Goal: Task Accomplishment & Management: Manage account settings

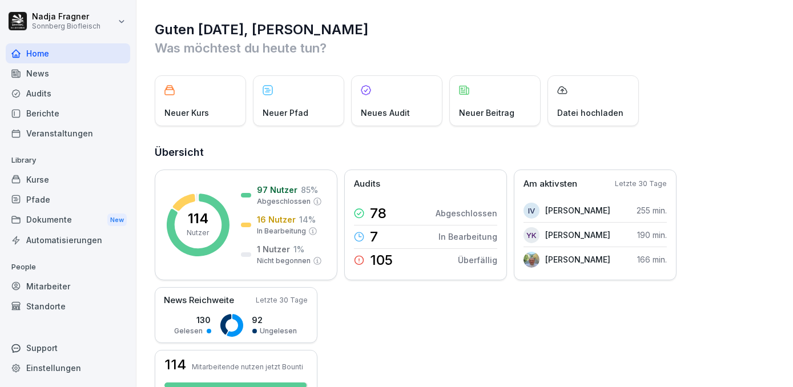
click at [65, 179] on div "Kurse" at bounding box center [68, 180] width 124 height 20
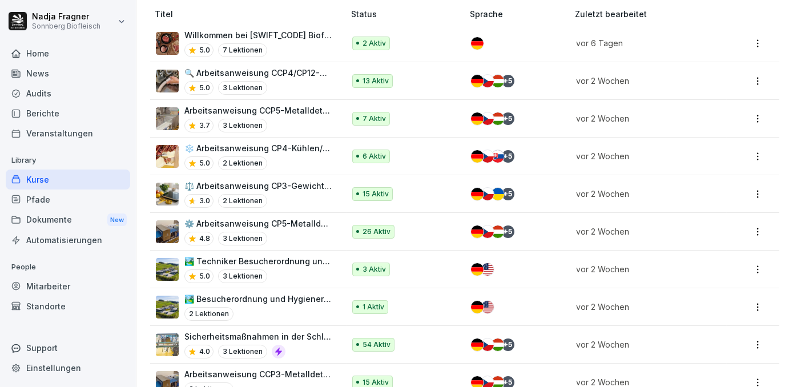
scroll to position [571, 0]
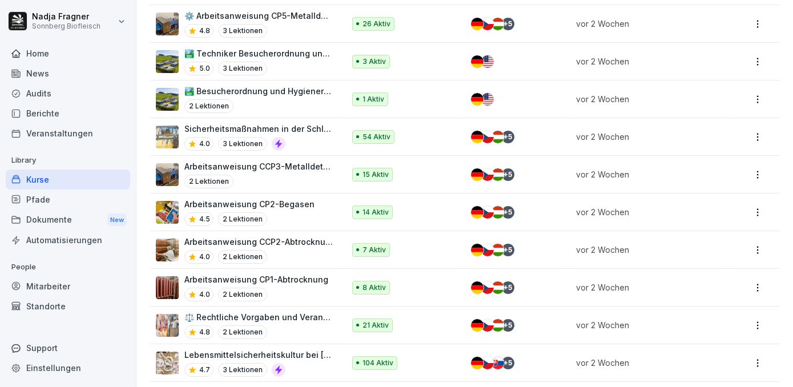
click at [290, 238] on p "Arbeitsanweisung CCP2-Abtrocknung" at bounding box center [258, 242] width 148 height 12
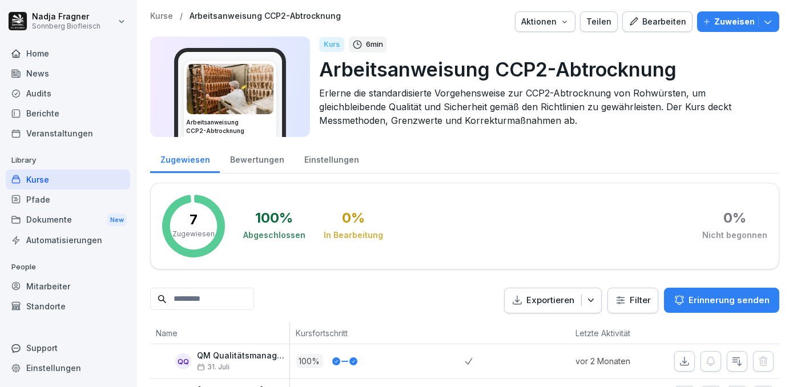
click at [43, 179] on div "Kurse" at bounding box center [68, 180] width 124 height 20
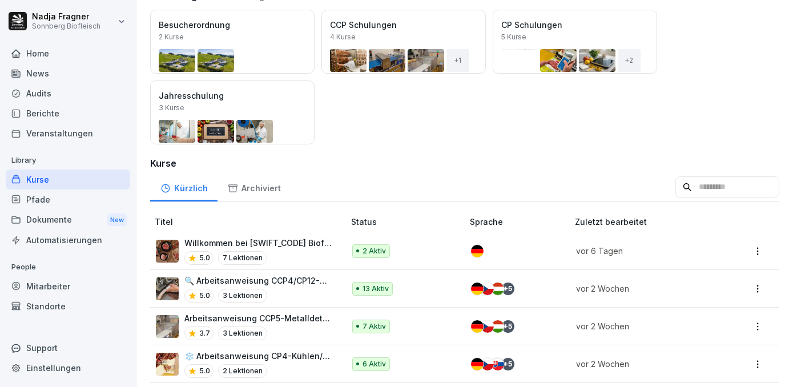
scroll to position [259, 0]
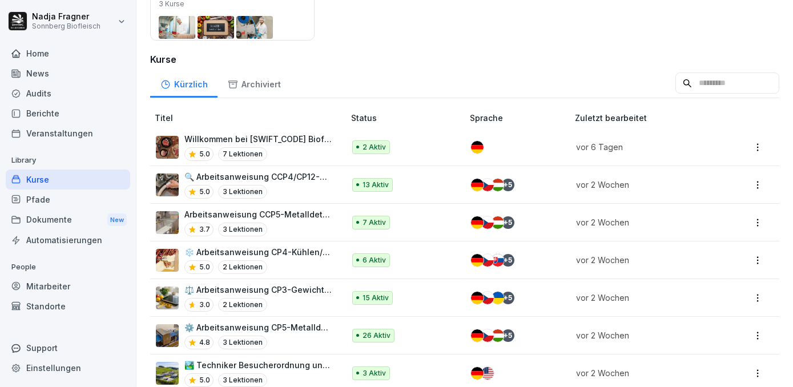
click at [291, 218] on p "Arbeitsanweisung CCP5-Metalldetektion Faschiertes" at bounding box center [258, 214] width 148 height 12
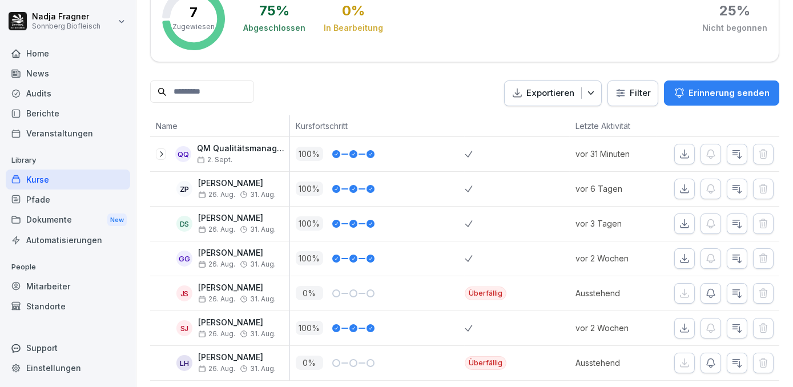
scroll to position [225, 0]
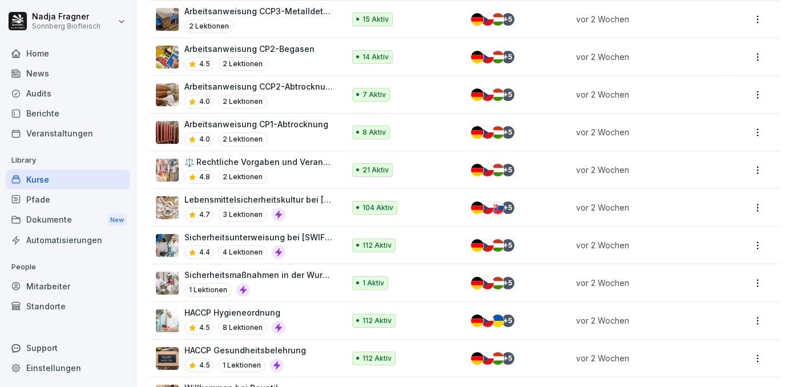
scroll to position [622, 0]
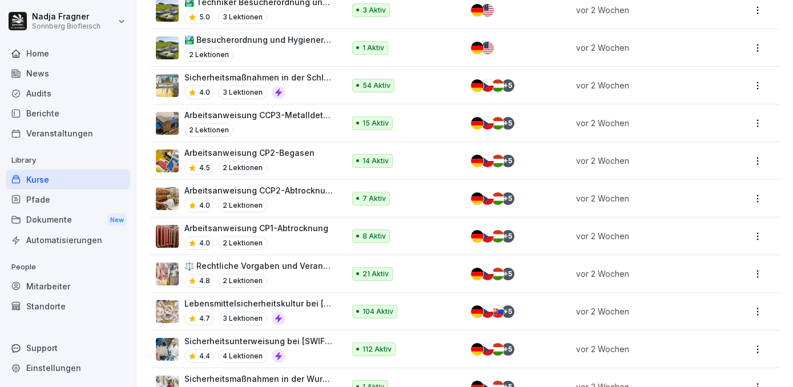
click at [308, 110] on p "Arbeitsanweisung CCP3-Metalldetektion" at bounding box center [258, 115] width 148 height 12
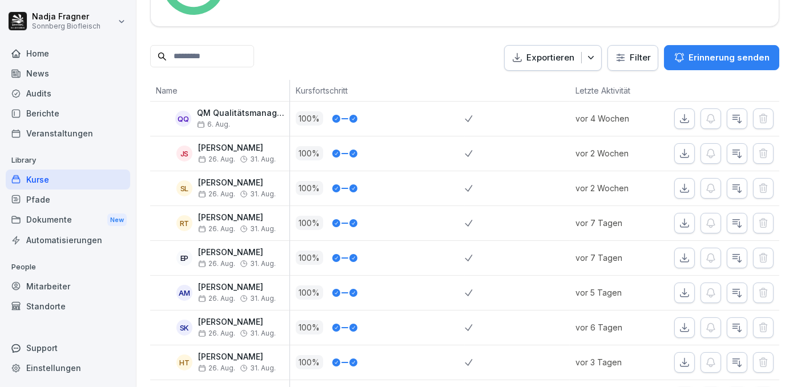
scroll to position [35, 0]
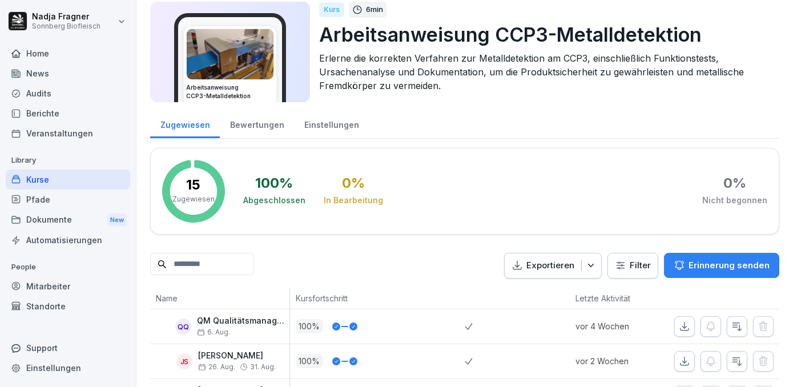
click at [42, 179] on div "Kurse" at bounding box center [68, 180] width 124 height 20
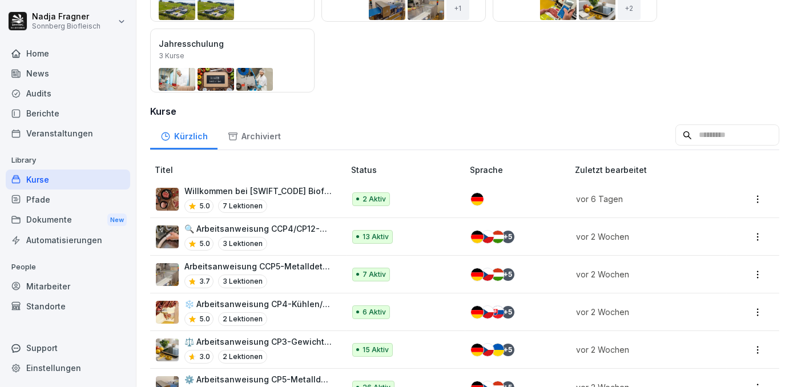
scroll to position [259, 0]
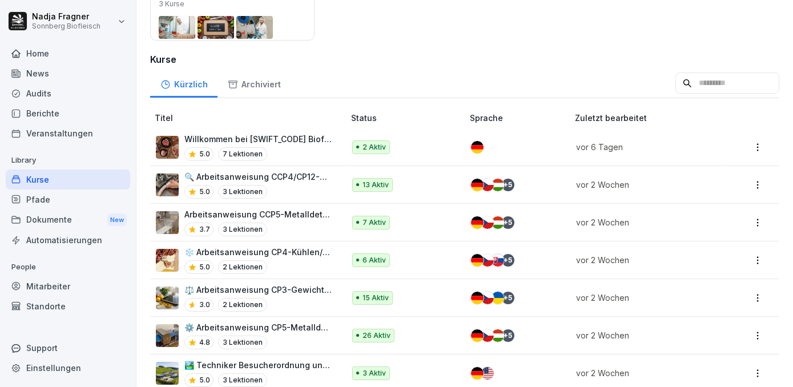
click at [299, 176] on p "🔍 Arbeitsanweisung CCP4/CP12-Metalldetektion Füller" at bounding box center [258, 177] width 148 height 12
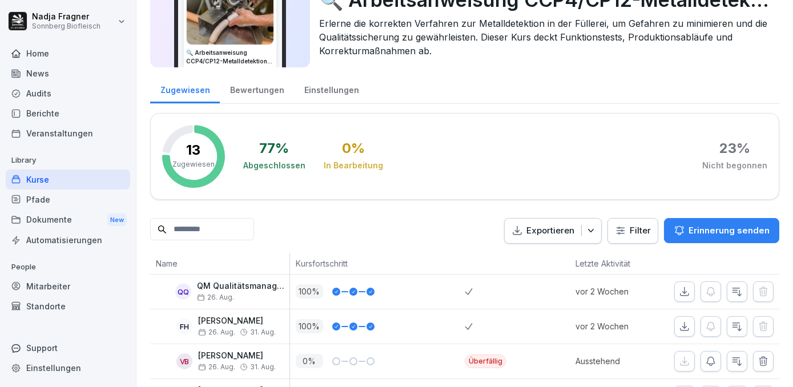
scroll to position [18, 0]
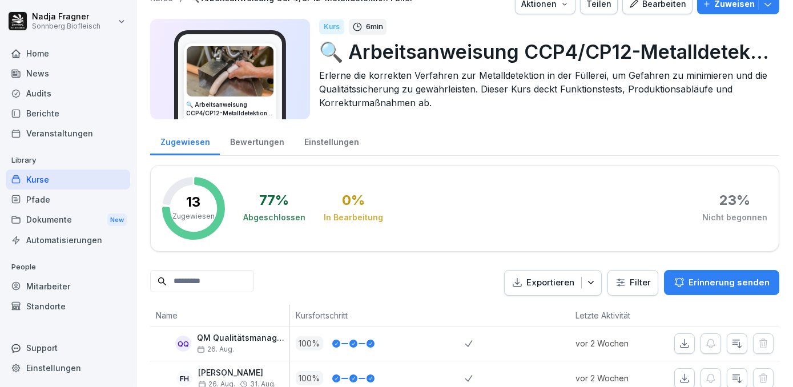
click at [38, 176] on div "Kurse" at bounding box center [68, 180] width 124 height 20
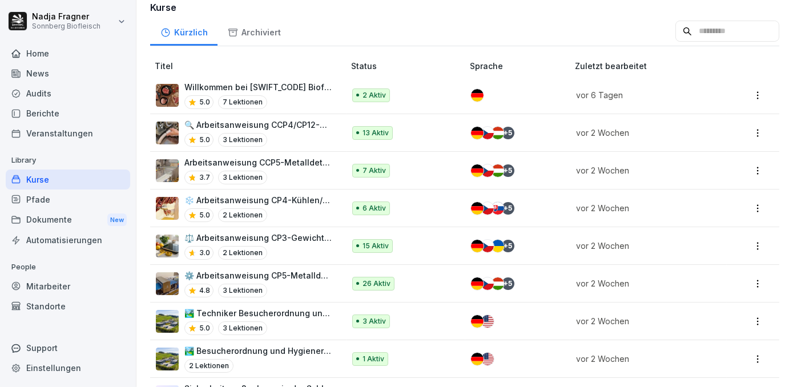
scroll to position [467, 0]
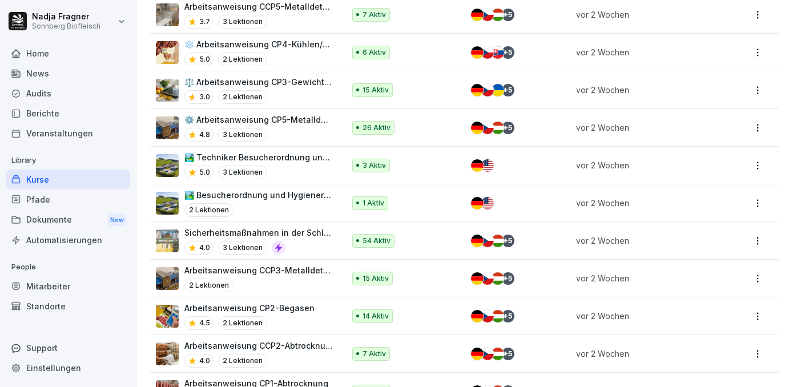
click at [49, 118] on div "Berichte" at bounding box center [68, 113] width 124 height 20
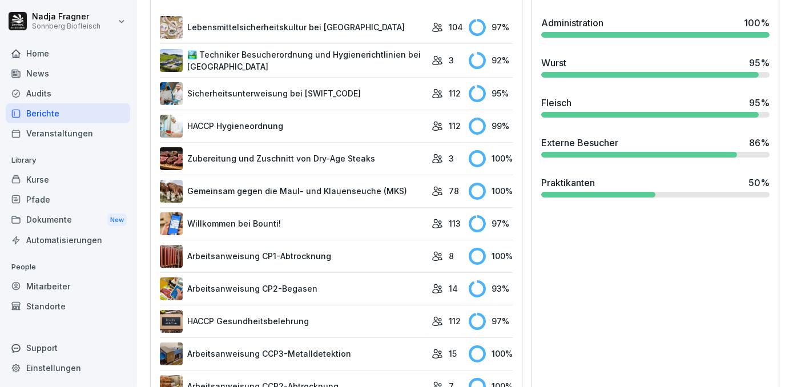
scroll to position [313, 0]
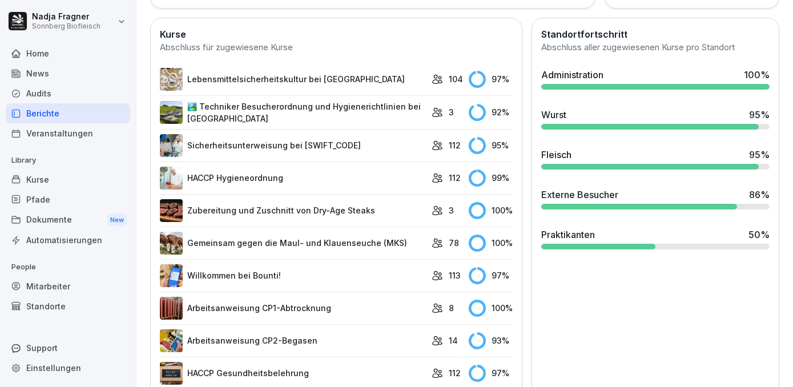
click at [309, 75] on link "Lebensmittelsicherheitskultur bei [GEOGRAPHIC_DATA]" at bounding box center [293, 79] width 266 height 23
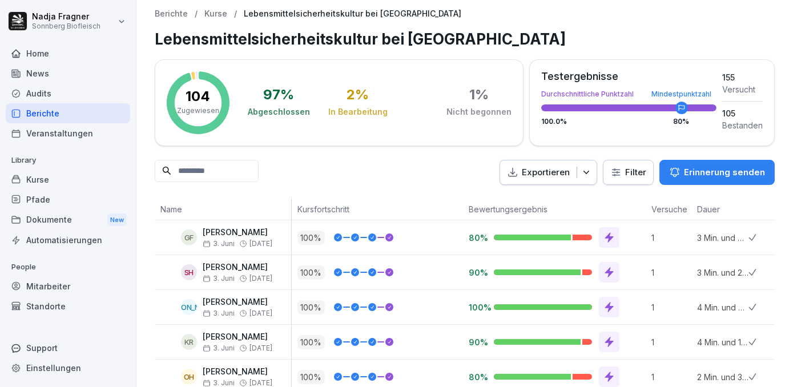
click at [211, 17] on p "Kurse" at bounding box center [215, 14] width 23 height 10
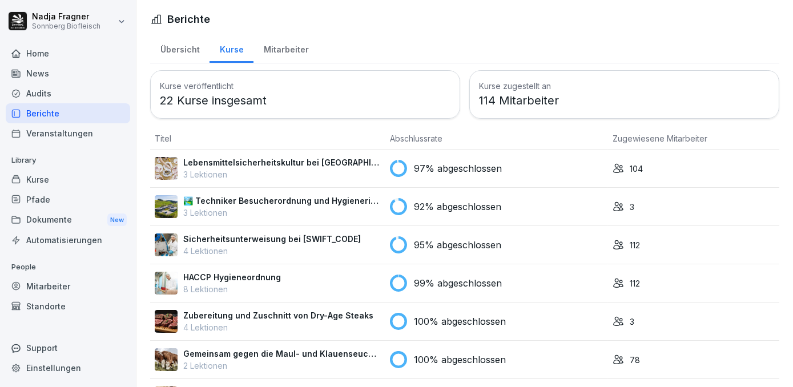
click at [52, 281] on div "Mitarbeiter" at bounding box center [68, 286] width 124 height 20
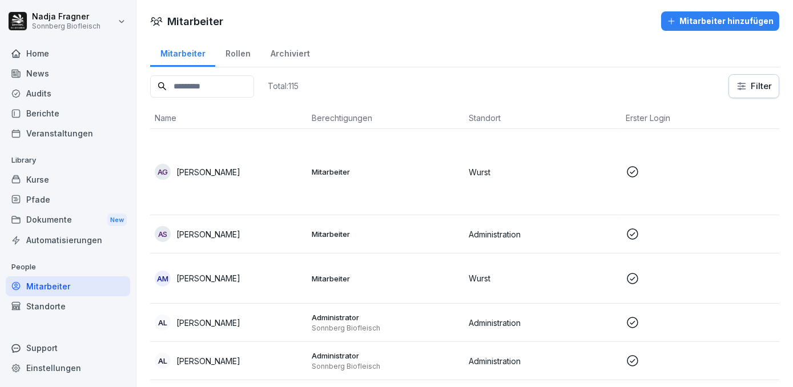
click at [52, 179] on div "Kurse" at bounding box center [68, 180] width 124 height 20
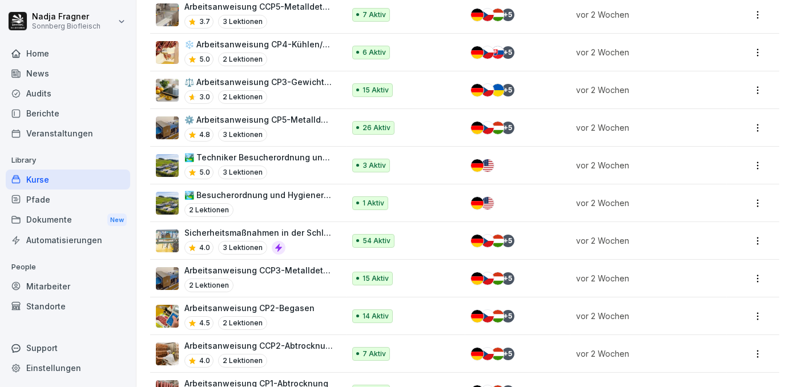
scroll to position [571, 0]
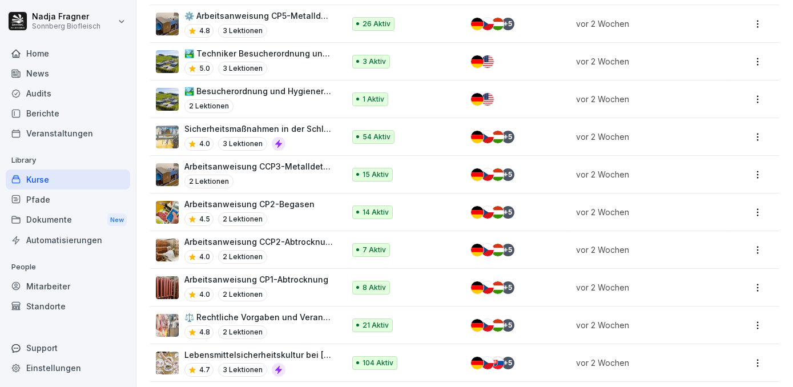
click at [291, 349] on p "Lebensmittelsicherheitskultur bei [GEOGRAPHIC_DATA]" at bounding box center [258, 355] width 148 height 12
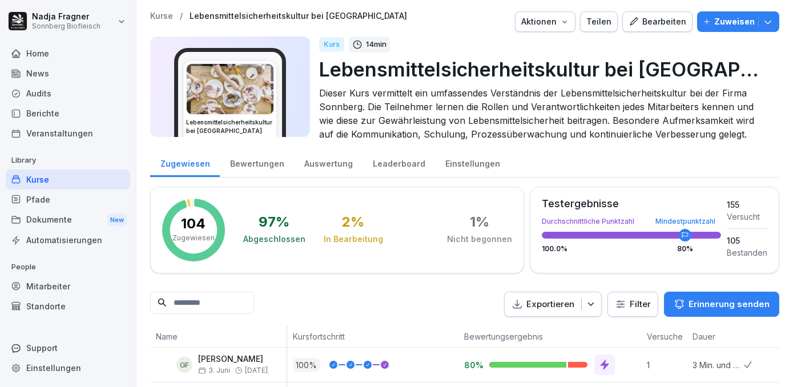
click at [454, 162] on div "Einstellungen" at bounding box center [472, 162] width 75 height 29
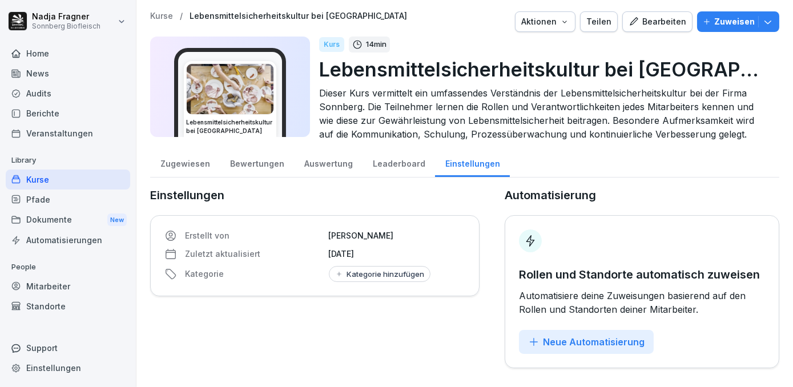
click at [187, 162] on div "Zugewiesen" at bounding box center [185, 162] width 70 height 29
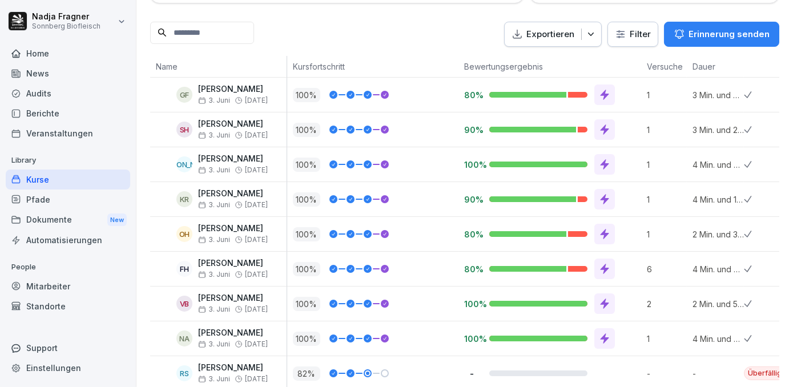
scroll to position [114, 0]
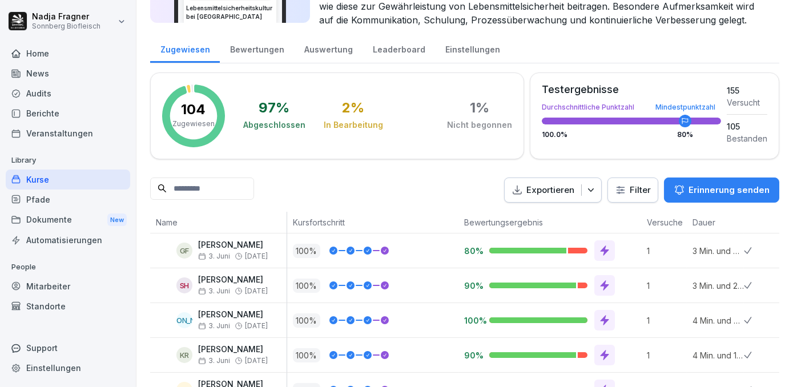
click at [268, 49] on div "Bewertungen" at bounding box center [257, 48] width 74 height 29
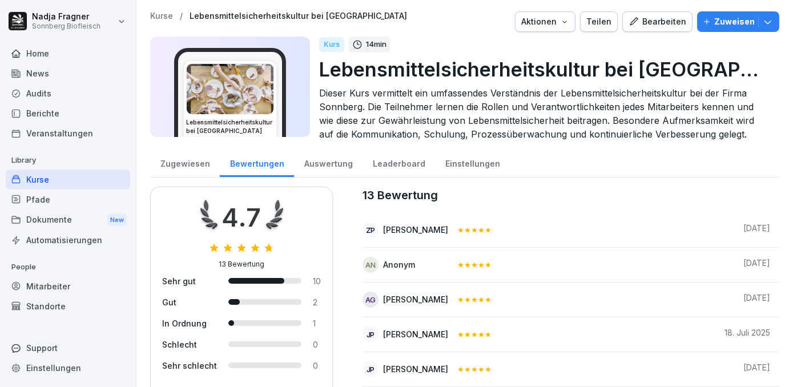
click at [313, 162] on div "Auswertung" at bounding box center [328, 162] width 69 height 29
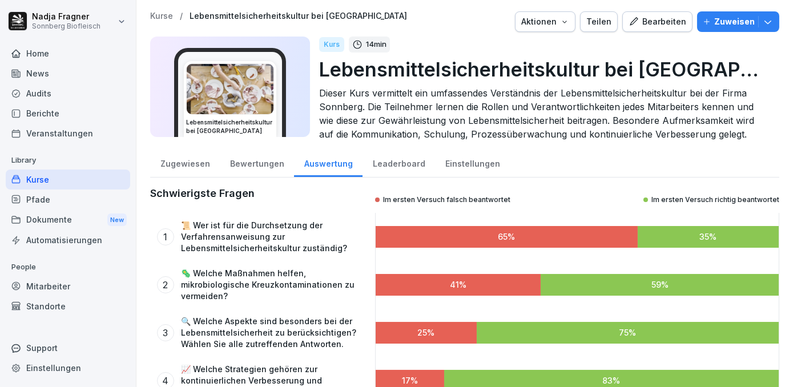
click at [400, 163] on div "Leaderboard" at bounding box center [399, 162] width 73 height 29
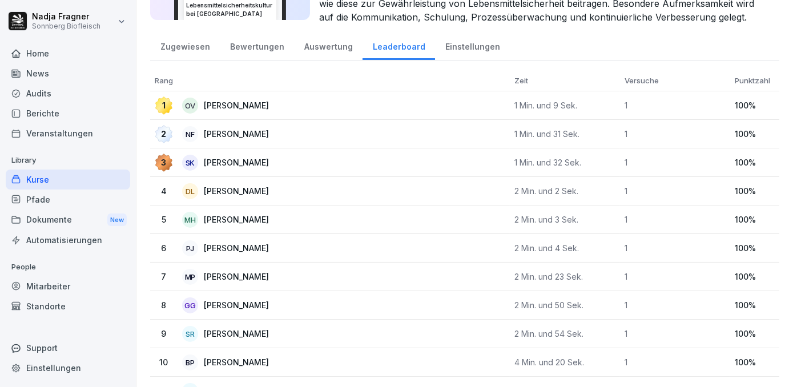
scroll to position [13, 0]
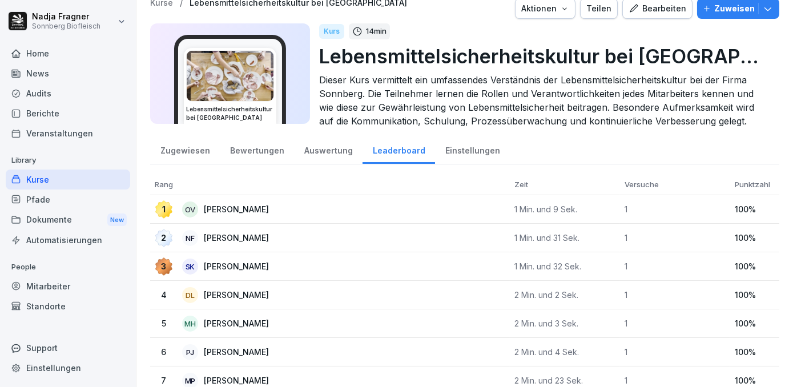
click at [45, 185] on div "Kurse" at bounding box center [68, 180] width 124 height 20
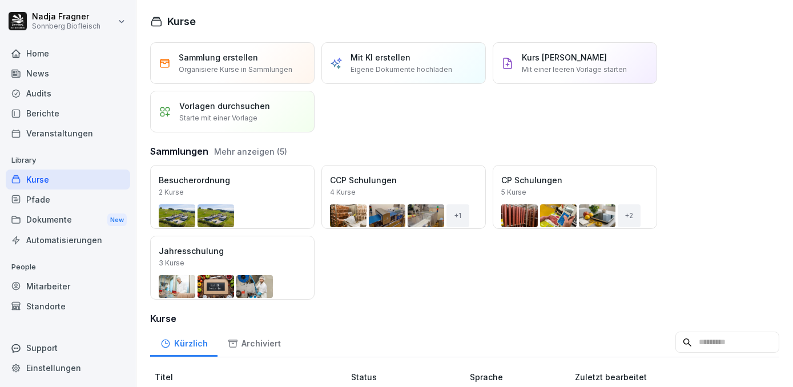
scroll to position [259, 0]
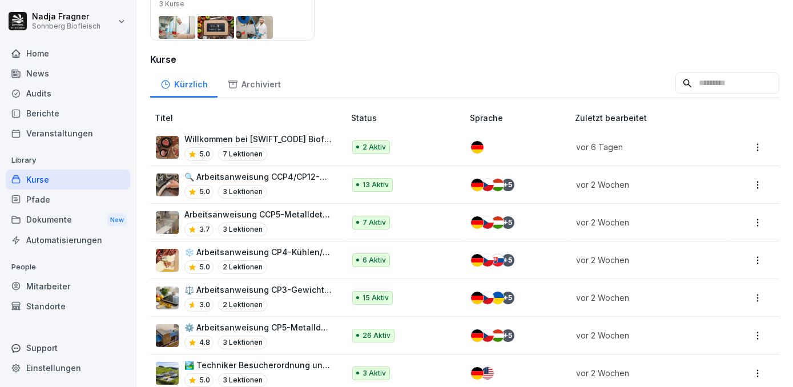
click at [298, 208] on p "Arbeitsanweisung CCP5-Metalldetektion Faschiertes" at bounding box center [258, 214] width 148 height 12
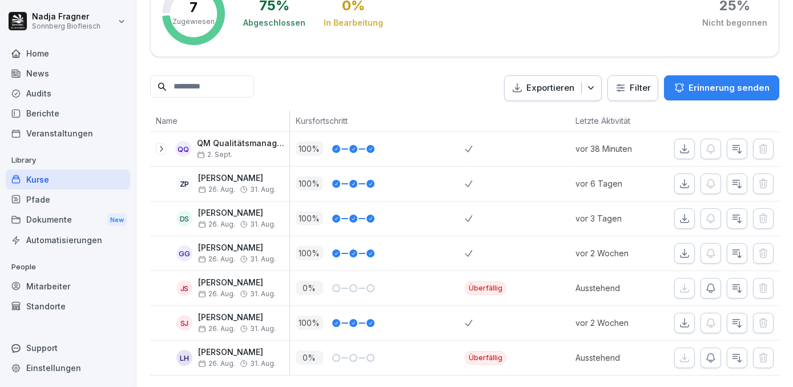
scroll to position [17, 0]
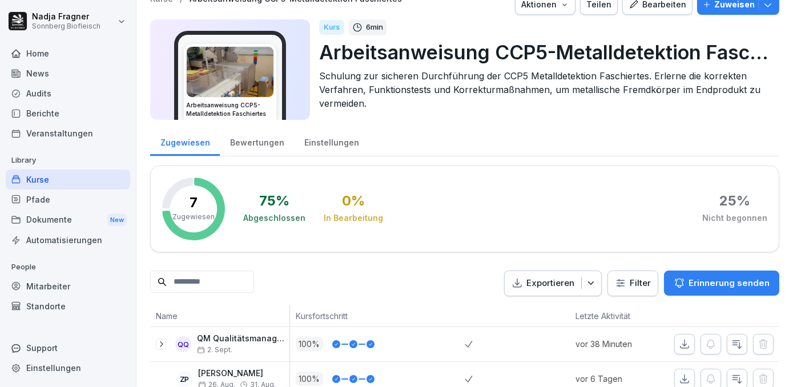
click at [70, 50] on div "Home" at bounding box center [68, 53] width 124 height 20
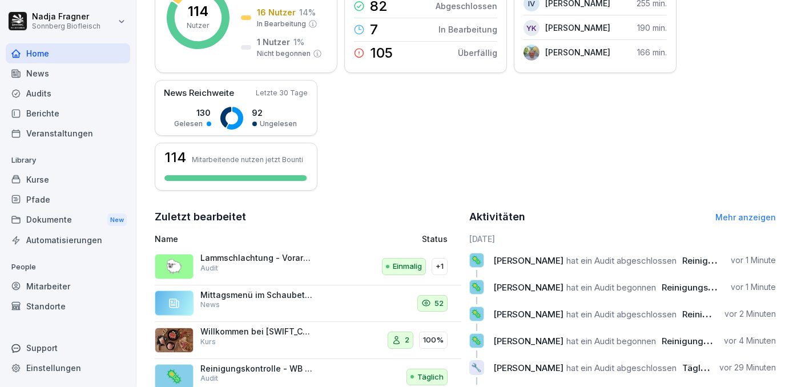
scroll to position [316, 0]
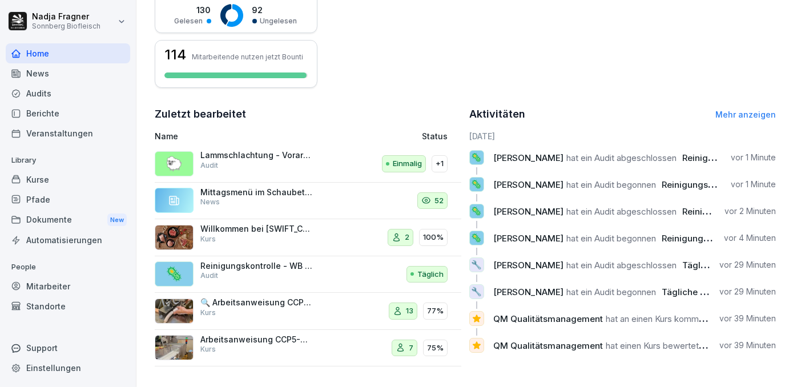
click at [741, 110] on link "Mehr anzeigen" at bounding box center [745, 115] width 61 height 10
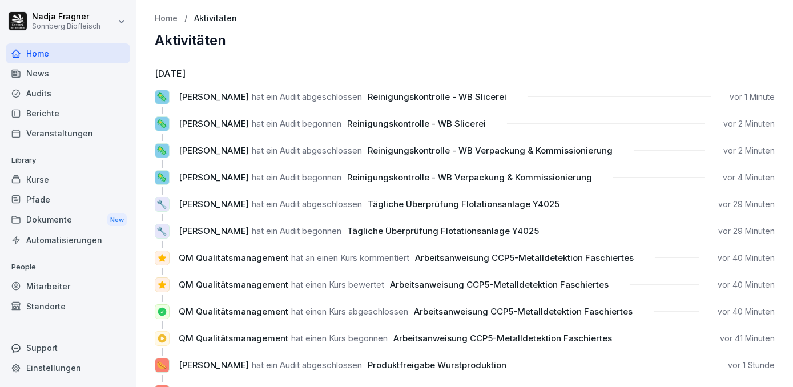
scroll to position [103, 0]
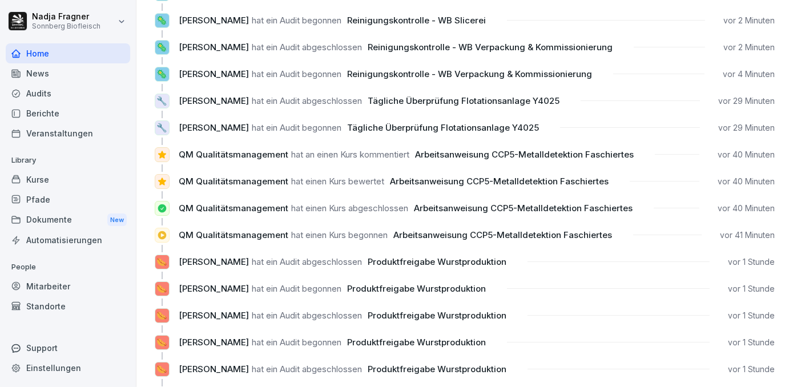
click at [53, 183] on div "Kurse" at bounding box center [68, 180] width 124 height 20
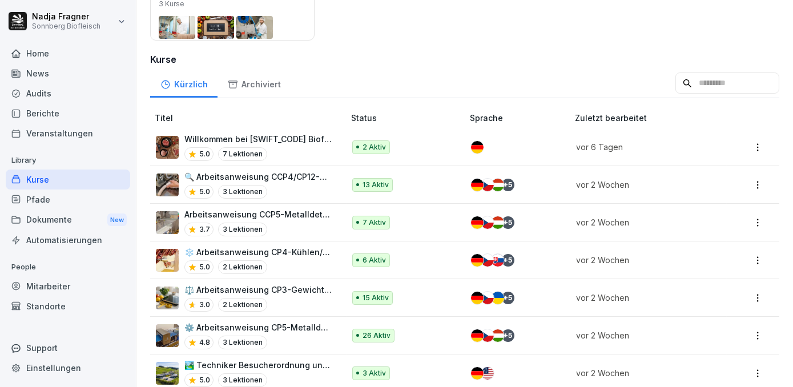
scroll to position [311, 0]
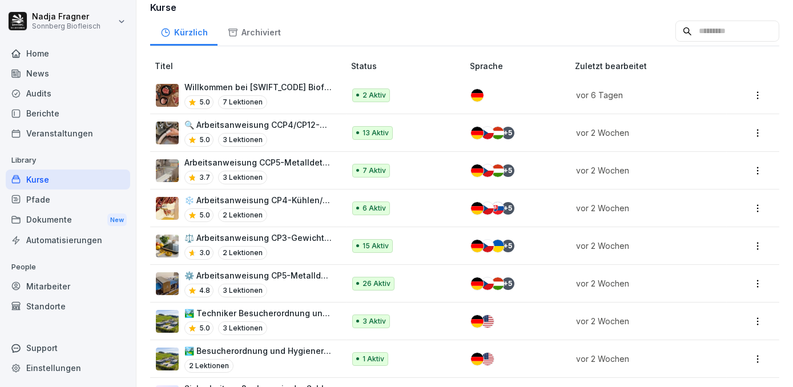
click at [300, 165] on p "Arbeitsanweisung CCP5-Metalldetektion Faschiertes" at bounding box center [258, 162] width 148 height 12
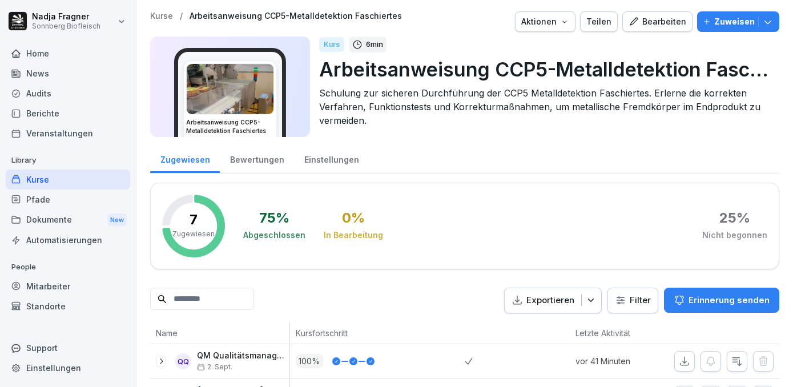
click at [257, 160] on div "Bewertungen" at bounding box center [257, 158] width 74 height 29
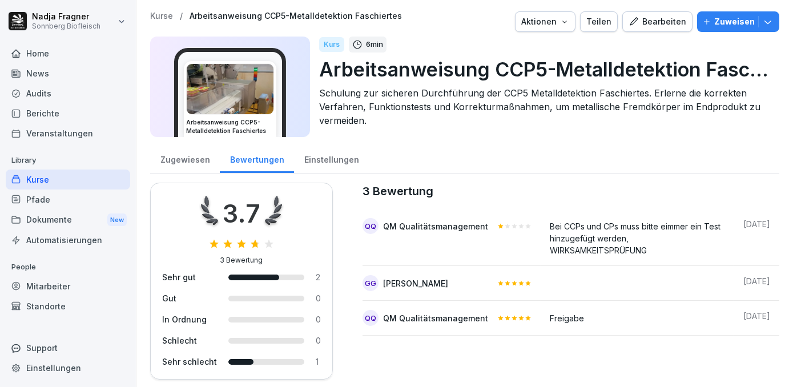
scroll to position [10, 0]
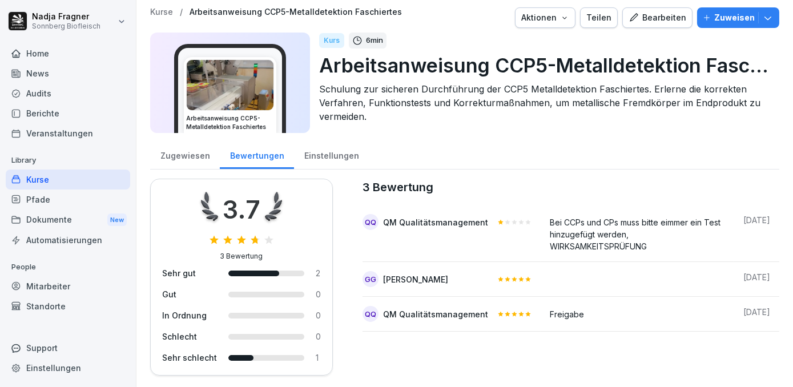
click at [175, 154] on div "Zugewiesen" at bounding box center [185, 154] width 70 height 29
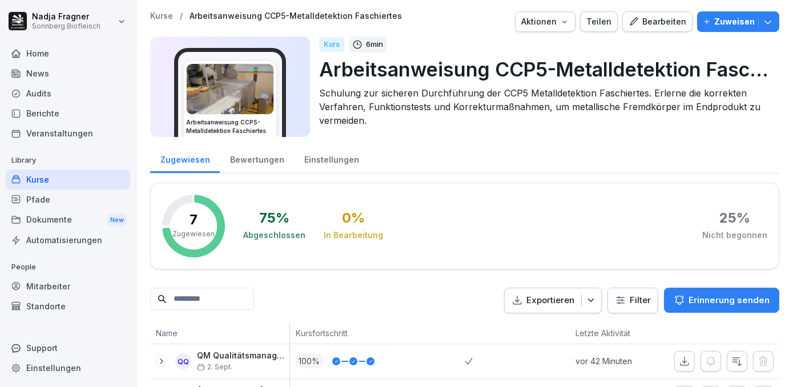
click at [262, 162] on div "Bewertungen" at bounding box center [257, 158] width 74 height 29
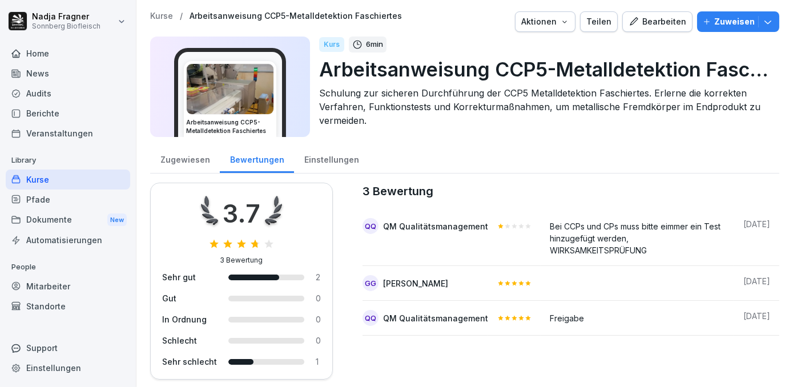
click at [176, 158] on div "Zugewiesen" at bounding box center [185, 158] width 70 height 29
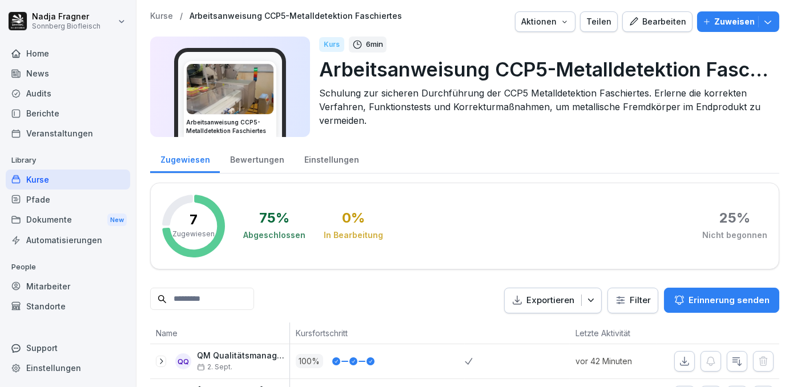
click at [46, 182] on div "Kurse" at bounding box center [68, 180] width 124 height 20
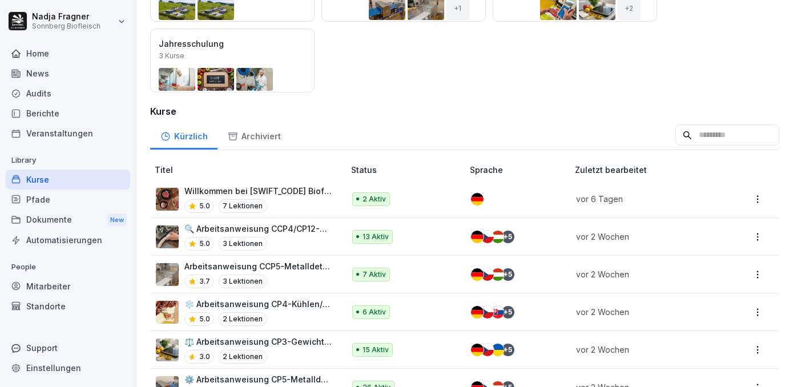
scroll to position [415, 0]
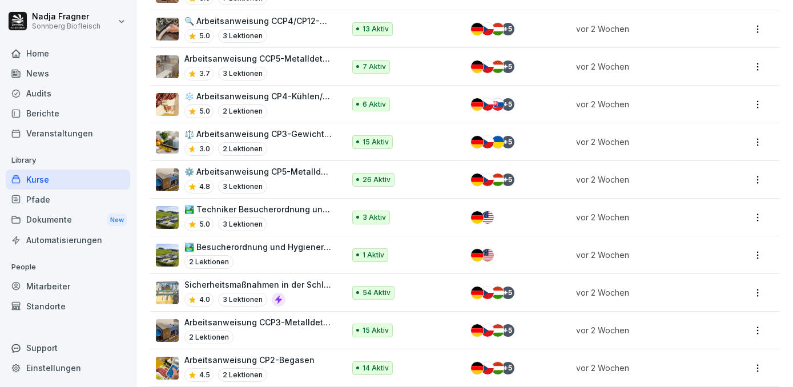
click at [264, 132] on p "⚖️ Arbeitsanweisung CP3-Gewichtskontrolle" at bounding box center [258, 134] width 148 height 12
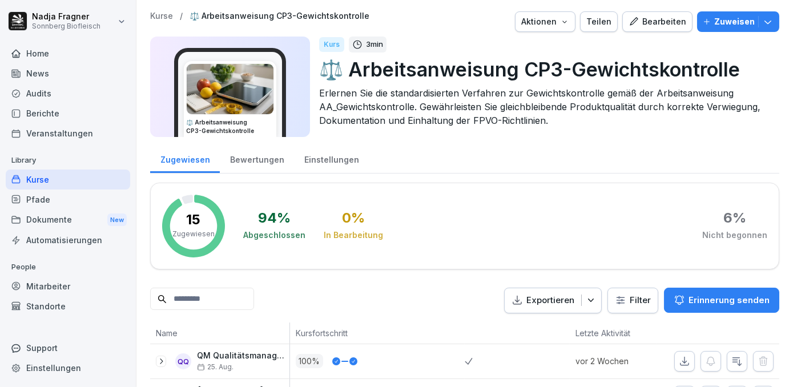
scroll to position [155, 0]
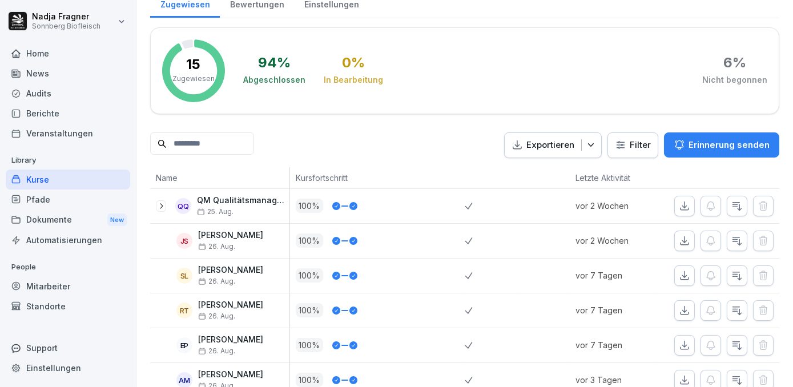
click at [681, 243] on icon "button" at bounding box center [685, 240] width 8 height 8
click at [588, 144] on icon "button" at bounding box center [591, 144] width 6 height 3
click at [309, 133] on div "Exportieren Filter Erinnerung senden" at bounding box center [464, 145] width 629 height 26
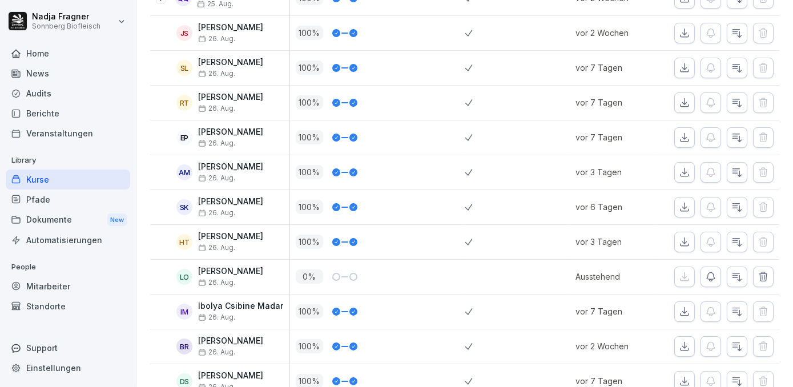
scroll to position [415, 0]
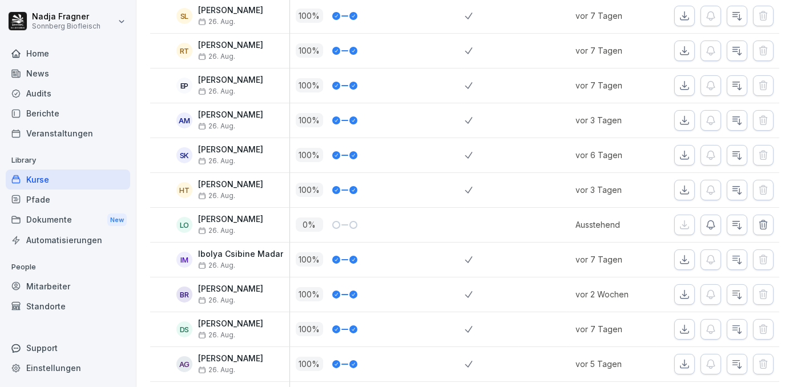
click at [707, 224] on icon "button" at bounding box center [711, 224] width 8 height 9
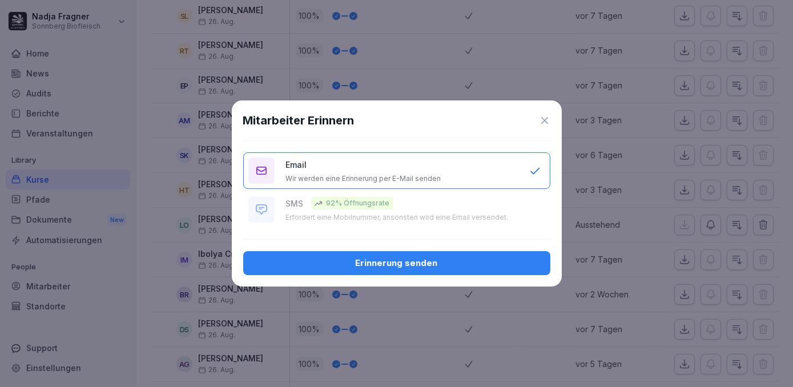
click at [379, 262] on div "Erinnerung senden" at bounding box center [396, 263] width 289 height 13
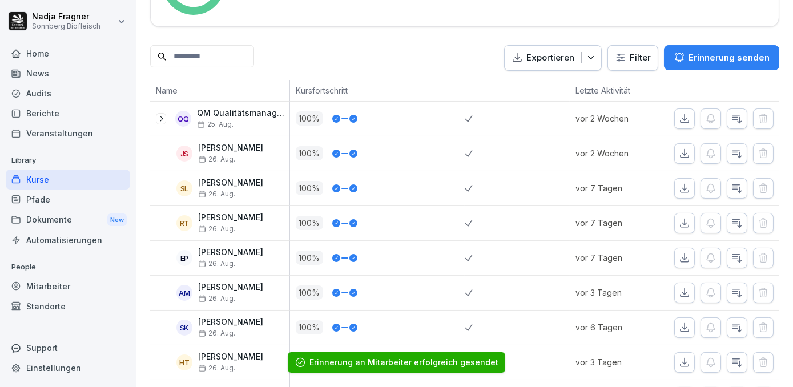
scroll to position [87, 0]
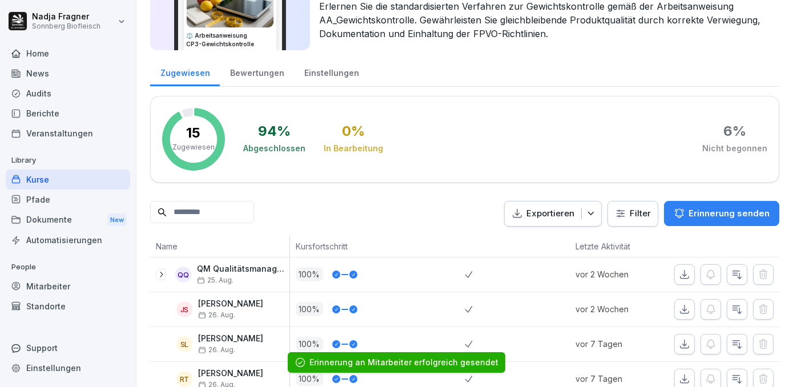
click at [51, 180] on div "Kurse" at bounding box center [68, 180] width 124 height 20
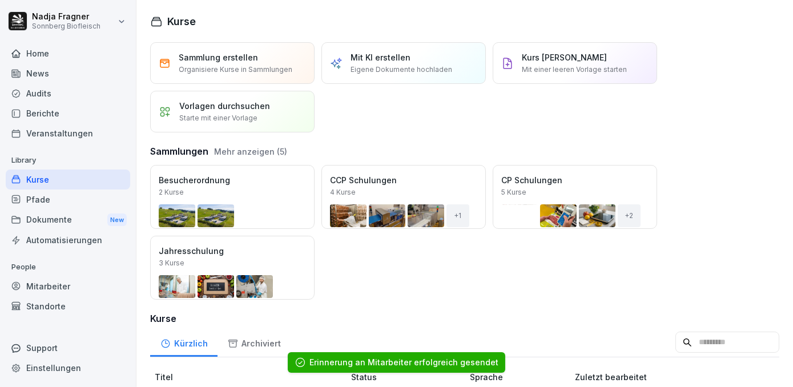
scroll to position [259, 0]
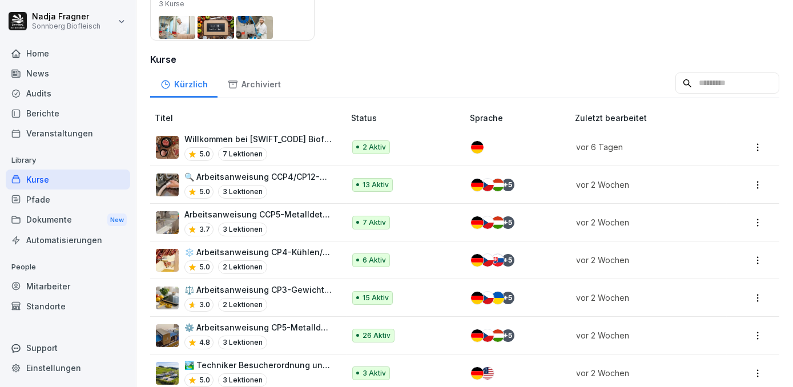
click at [259, 174] on p "🔍 Arbeitsanweisung CCP4/CP12-Metalldetektion Füller" at bounding box center [258, 177] width 148 height 12
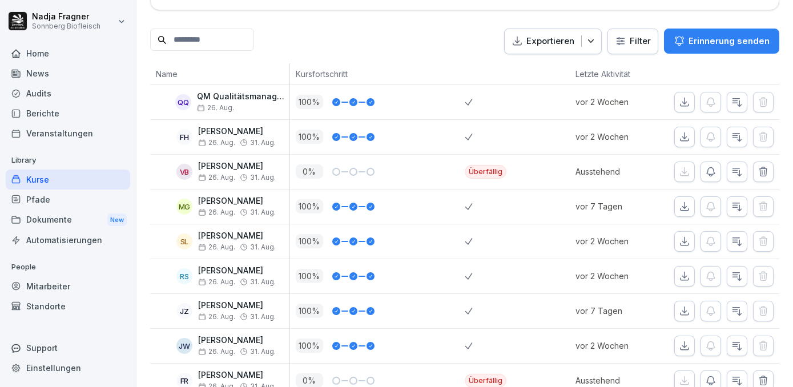
scroll to position [415, 0]
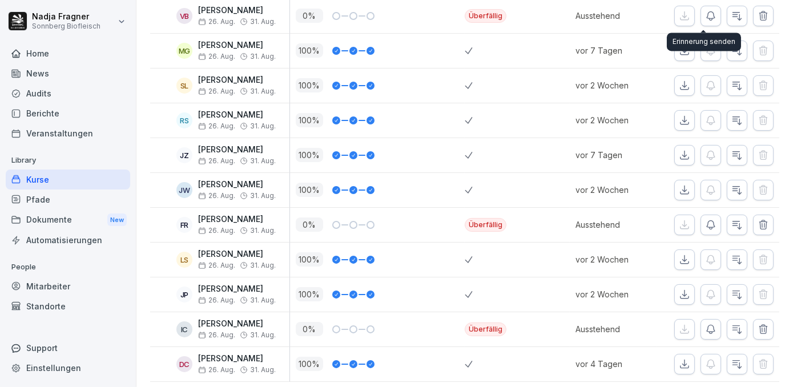
click at [705, 12] on icon "button" at bounding box center [710, 15] width 11 height 11
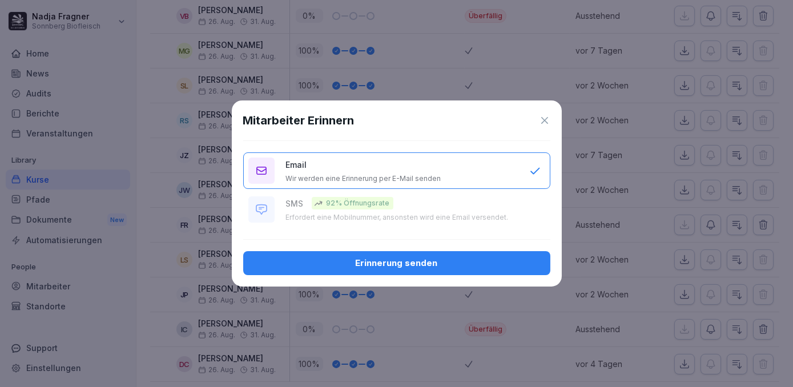
click at [544, 116] on icon at bounding box center [544, 120] width 11 height 11
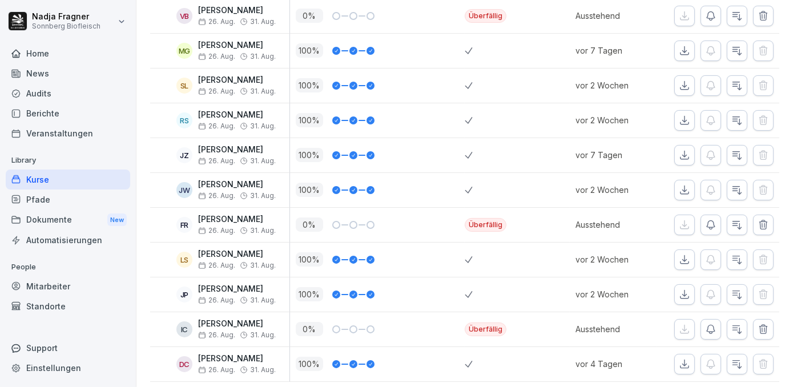
scroll to position [207, 0]
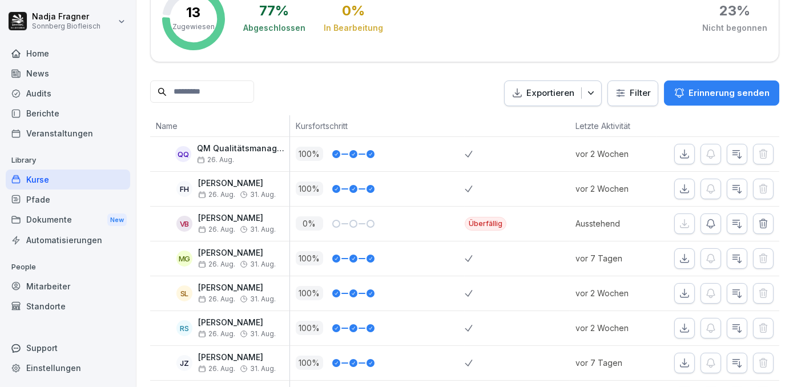
click at [709, 91] on p "Erinnerung senden" at bounding box center [729, 93] width 81 height 13
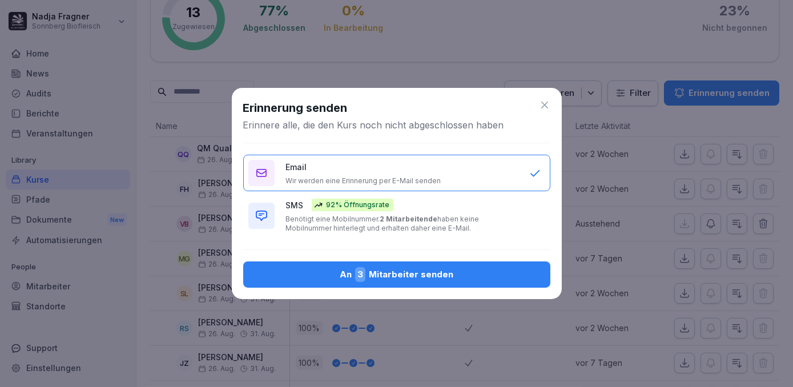
click at [435, 280] on div "An 3 Mitarbeiter senden" at bounding box center [396, 274] width 289 height 15
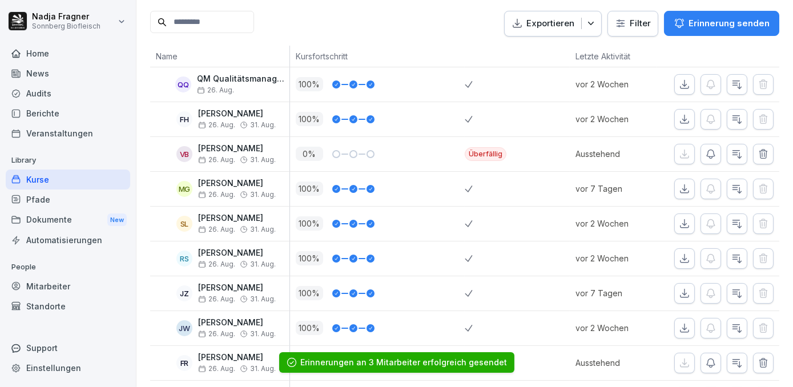
scroll to position [225, 0]
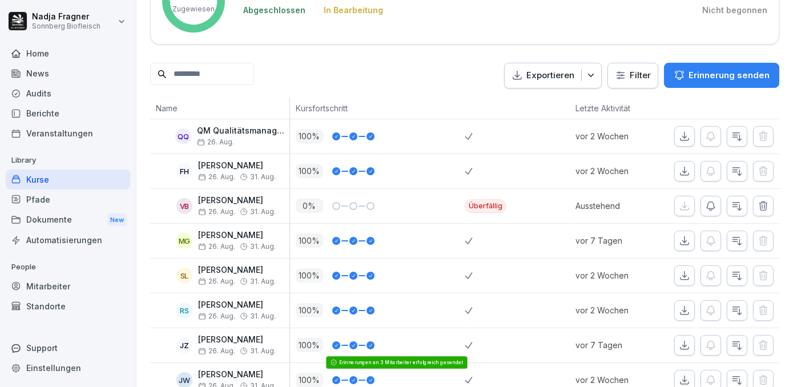
click at [41, 180] on div "Kurse" at bounding box center [68, 180] width 124 height 20
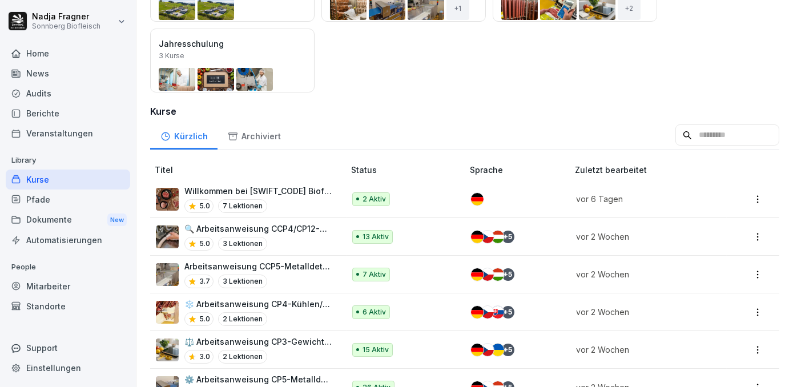
scroll to position [311, 0]
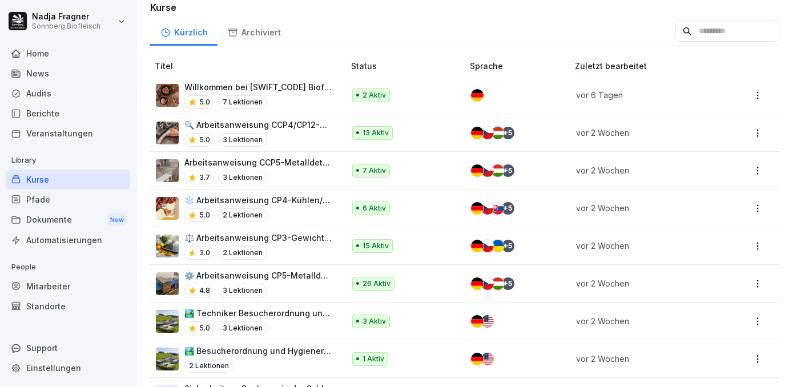
click at [305, 161] on p "Arbeitsanweisung CCP5-Metalldetektion Faschiertes" at bounding box center [258, 162] width 148 height 12
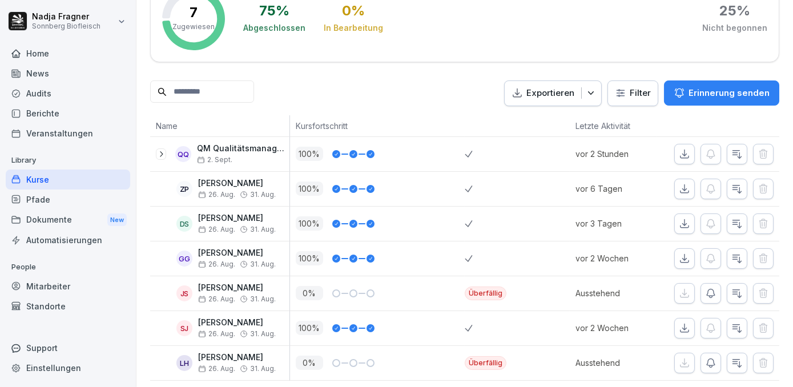
scroll to position [225, 0]
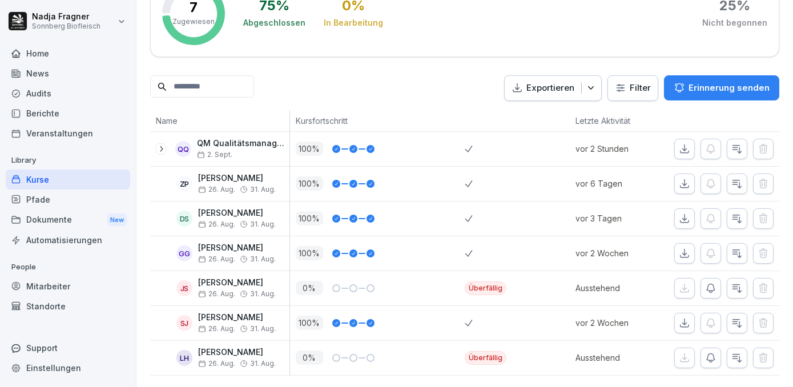
click at [702, 82] on p "Erinnerung senden" at bounding box center [729, 88] width 81 height 13
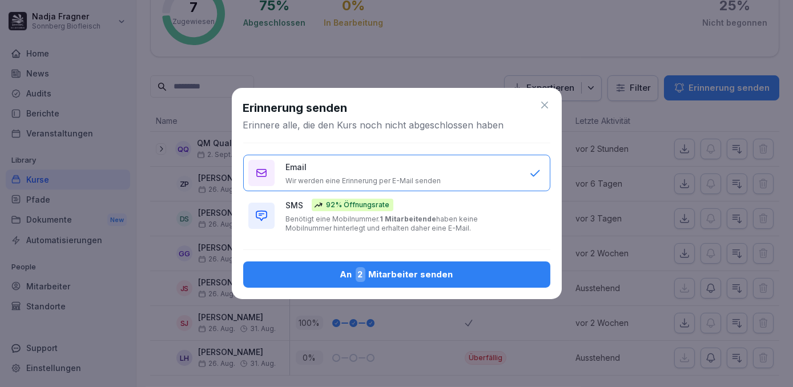
click at [405, 269] on div "An 2 Mitarbeiter senden" at bounding box center [396, 274] width 289 height 15
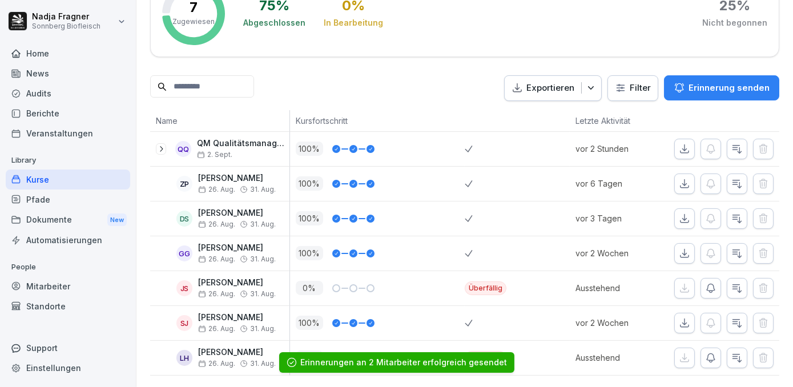
click at [53, 179] on div "Kurse" at bounding box center [68, 180] width 124 height 20
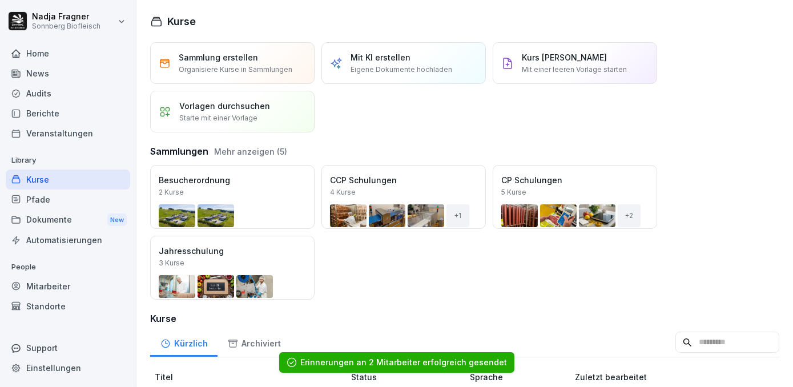
scroll to position [259, 0]
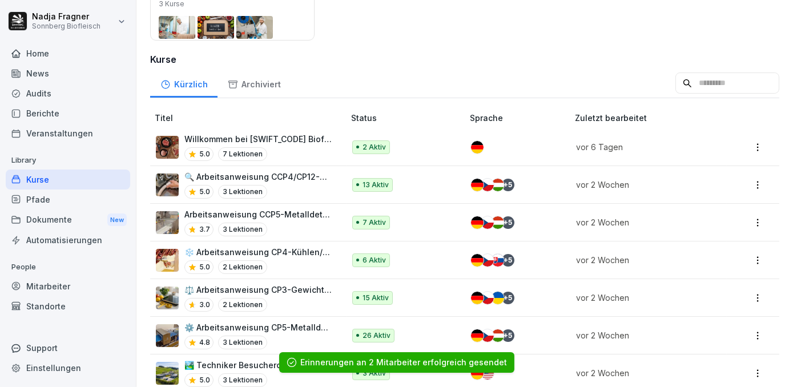
click at [297, 255] on p "❄️ Arbeitsanweisung CP4-Kühlen/Tiefkühlen" at bounding box center [258, 252] width 148 height 12
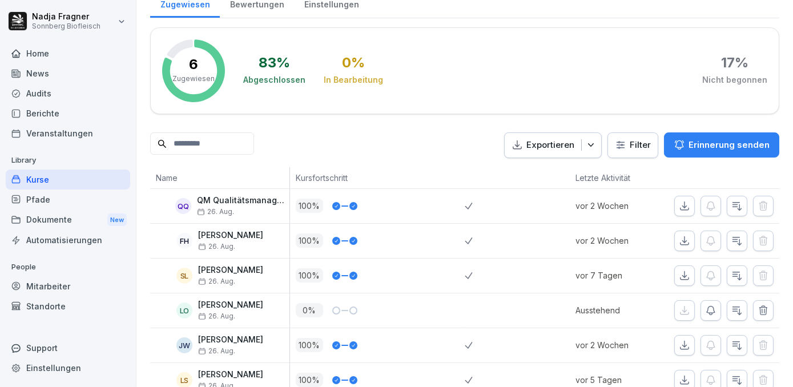
scroll to position [190, 0]
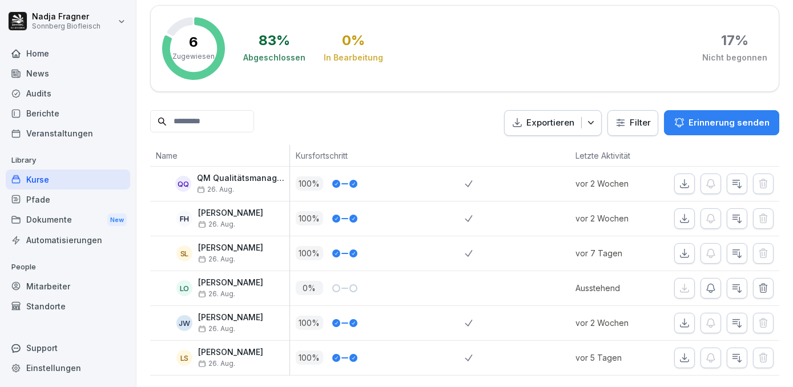
click at [51, 182] on div "Kurse" at bounding box center [68, 180] width 124 height 20
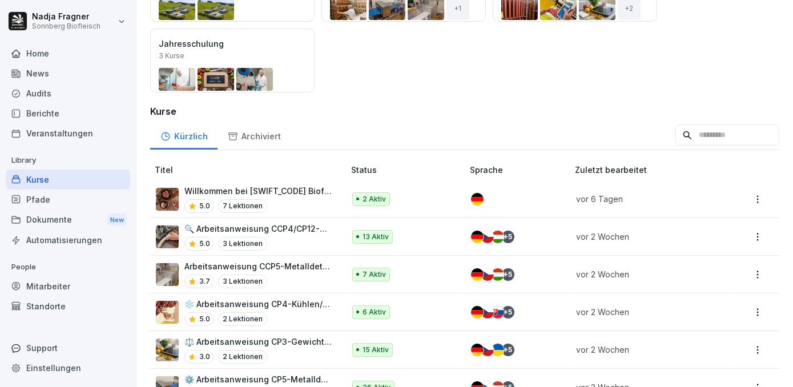
scroll to position [415, 0]
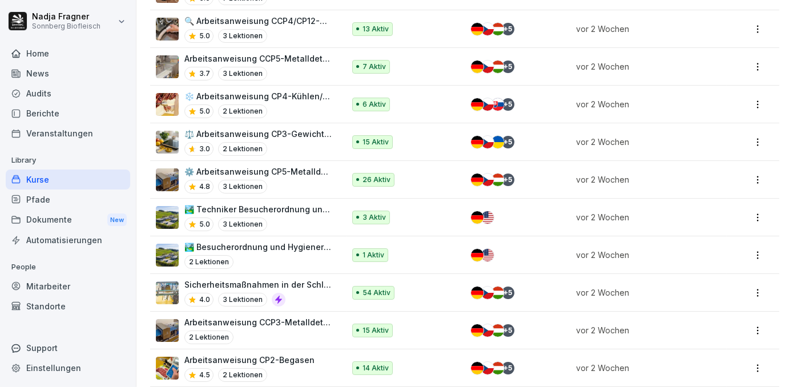
click at [301, 134] on p "⚖️ Arbeitsanweisung CP3-Gewichtskontrolle" at bounding box center [258, 134] width 148 height 12
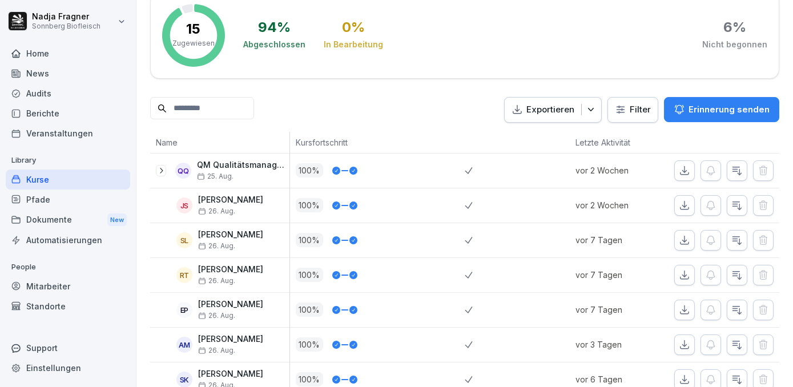
scroll to position [139, 0]
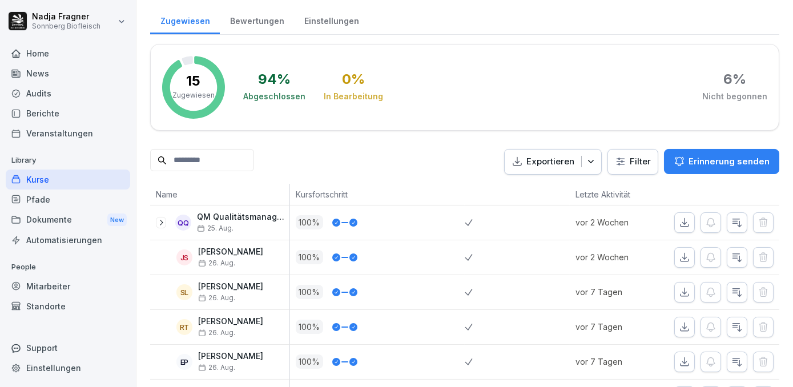
click at [67, 183] on div "Kurse" at bounding box center [68, 180] width 124 height 20
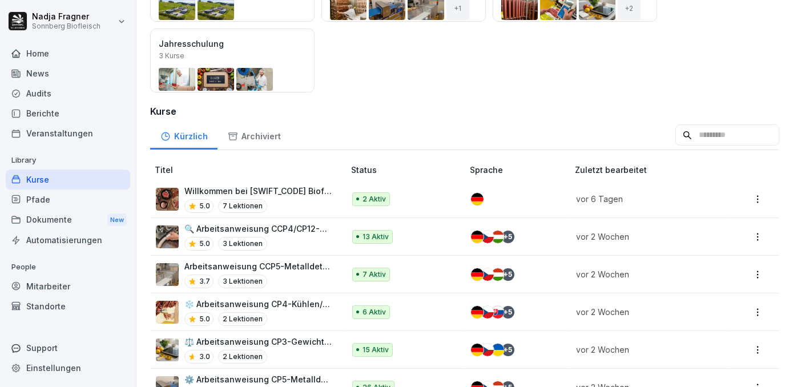
scroll to position [363, 0]
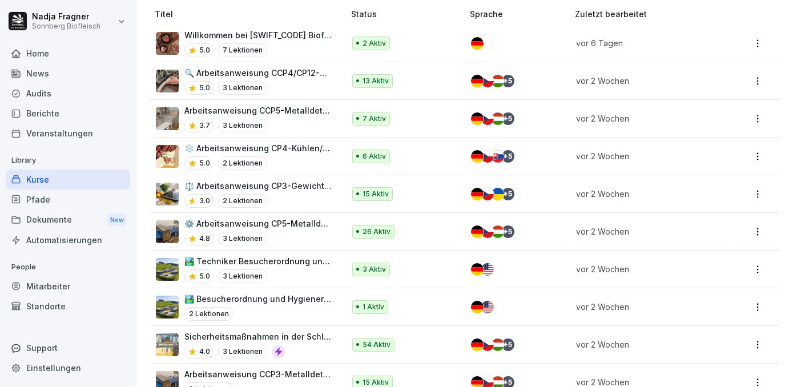
click at [301, 220] on p "⚙️ Arbeitsanweisung CP5-Metalldetektion" at bounding box center [258, 224] width 148 height 12
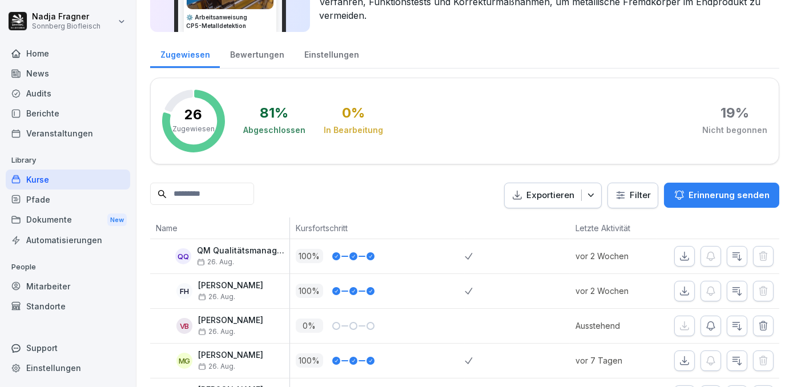
scroll to position [53, 0]
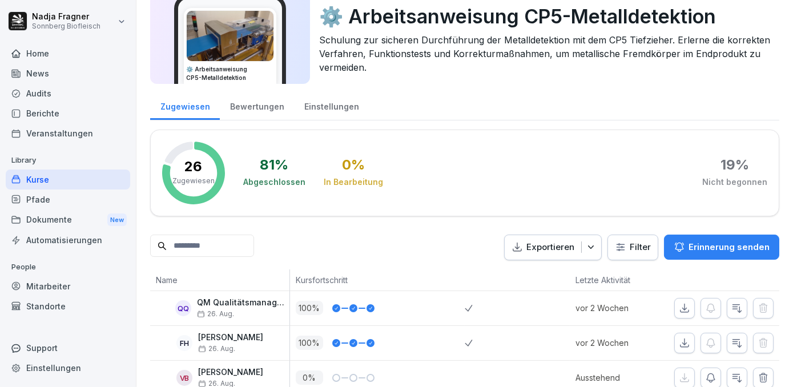
click at [714, 244] on p "Erinnerung senden" at bounding box center [729, 247] width 81 height 13
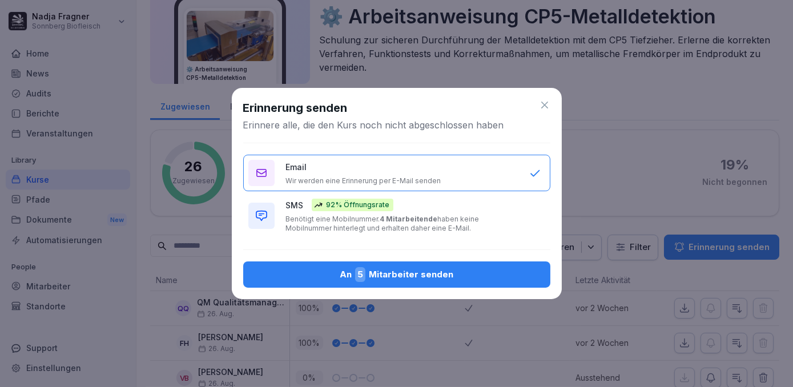
click at [392, 276] on div "An 5 Mitarbeiter senden" at bounding box center [396, 274] width 289 height 15
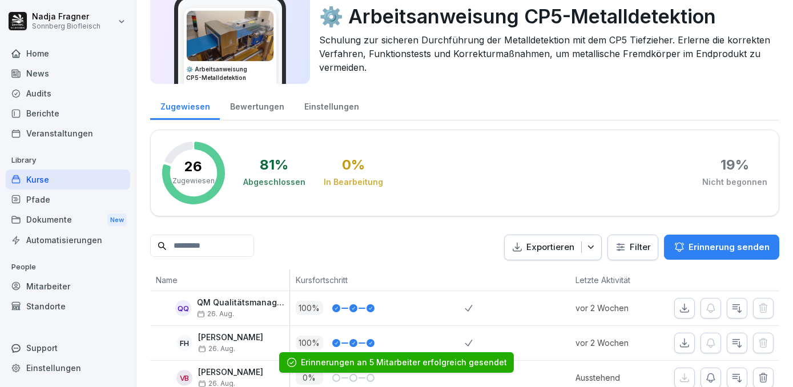
click at [54, 182] on div "Kurse" at bounding box center [68, 180] width 124 height 20
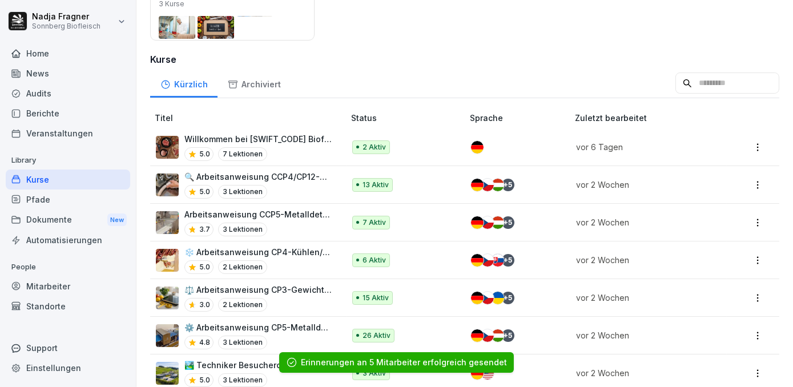
scroll to position [467, 0]
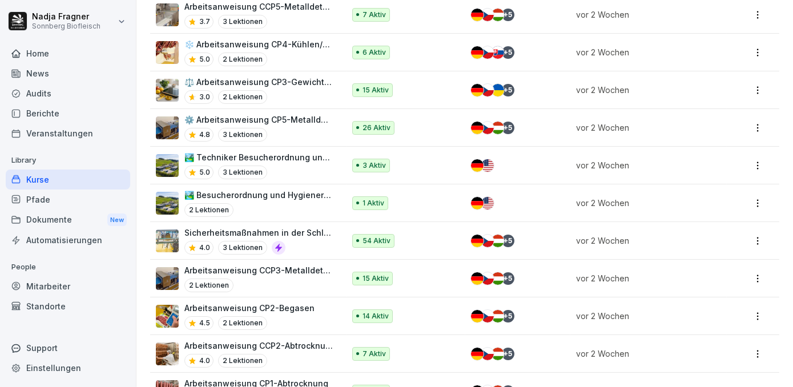
click at [283, 269] on p "Arbeitsanweisung CCP3-Metalldetektion" at bounding box center [258, 270] width 148 height 12
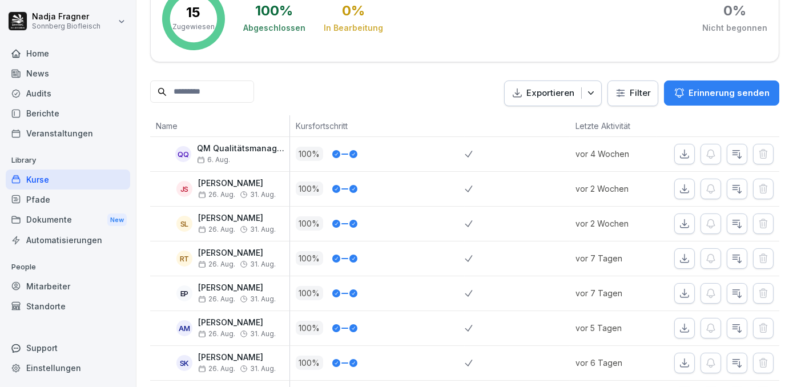
scroll to position [259, 0]
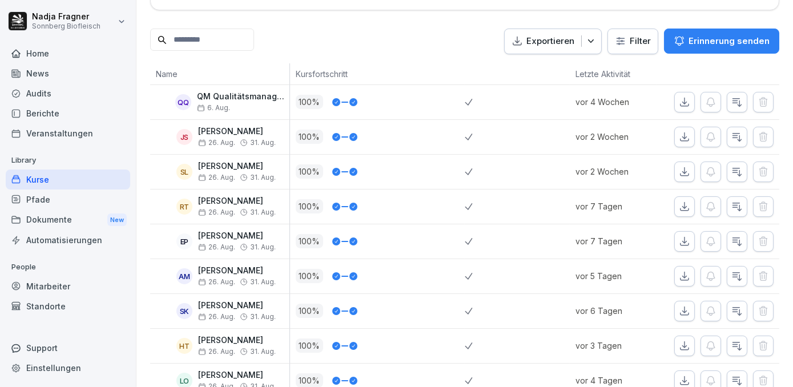
click at [65, 180] on div "Kurse" at bounding box center [68, 180] width 124 height 20
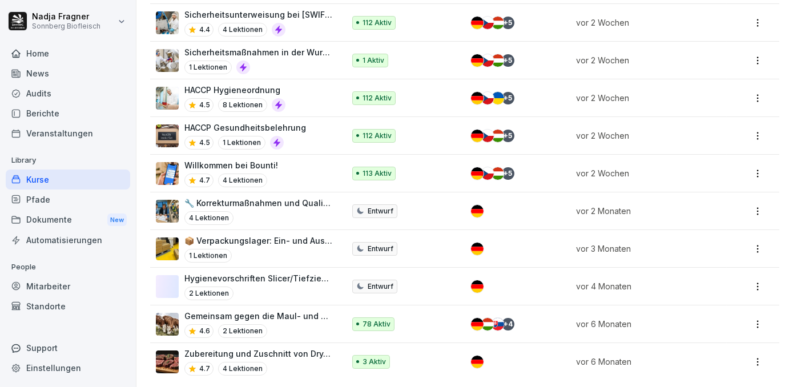
scroll to position [690, 0]
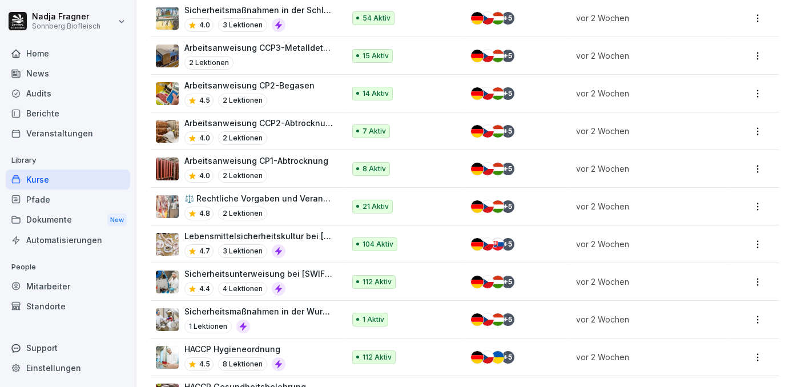
click at [293, 83] on p "Arbeitsanweisung CP2-Begasen" at bounding box center [249, 85] width 130 height 12
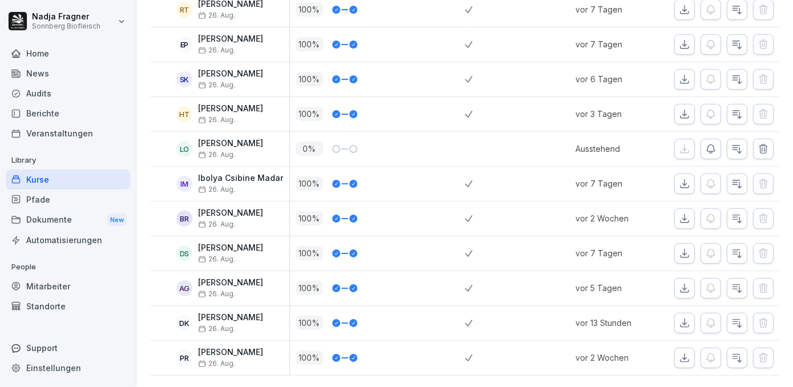
scroll to position [208, 0]
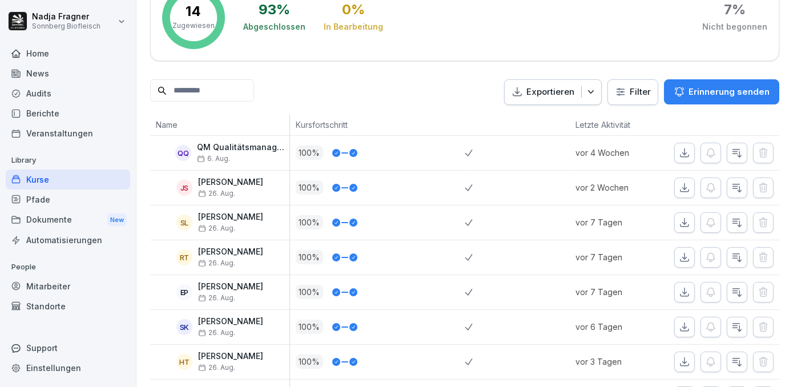
click at [58, 177] on div "Kurse" at bounding box center [68, 180] width 124 height 20
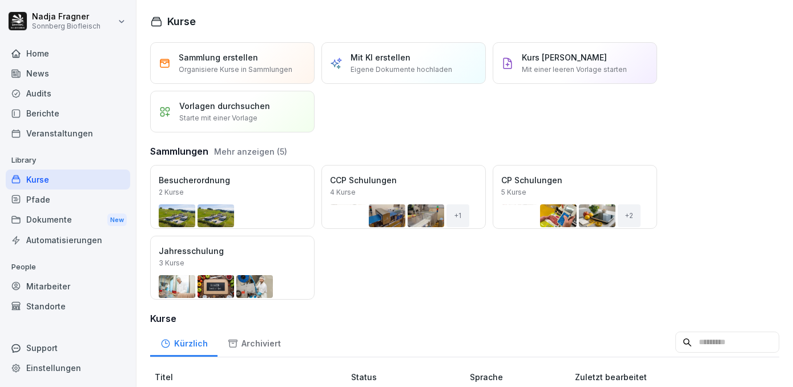
scroll to position [51, 0]
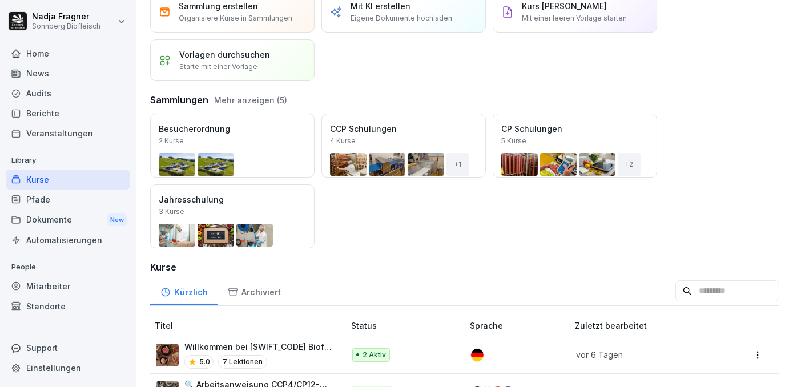
click at [90, 286] on div "Mitarbeiter" at bounding box center [68, 286] width 124 height 20
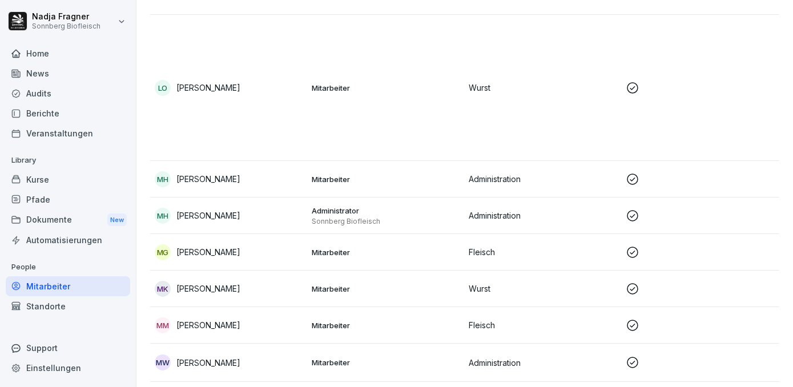
scroll to position [3229, 0]
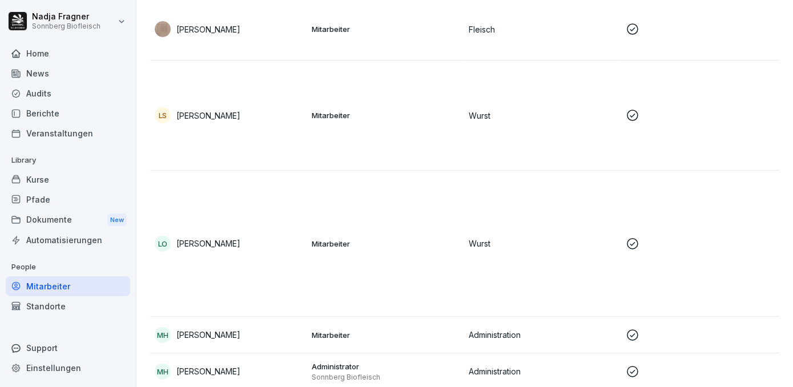
click at [292, 267] on td "LO [PERSON_NAME]" at bounding box center [228, 244] width 157 height 146
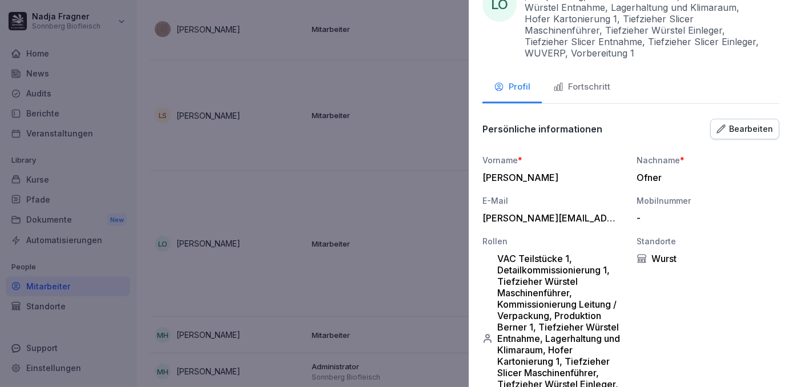
scroll to position [0, 0]
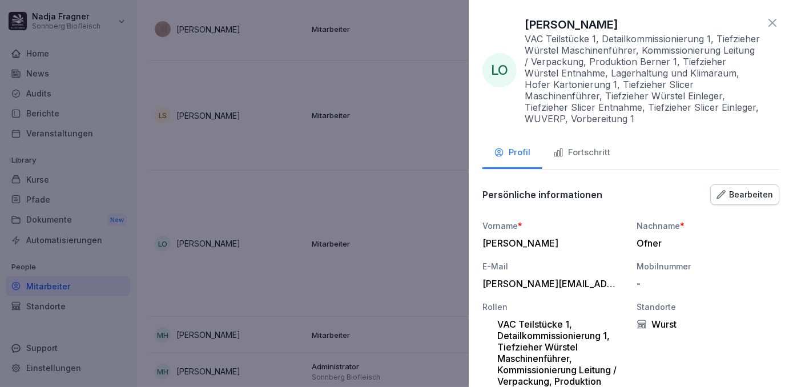
click at [588, 155] on div "Fortschritt" at bounding box center [581, 152] width 57 height 13
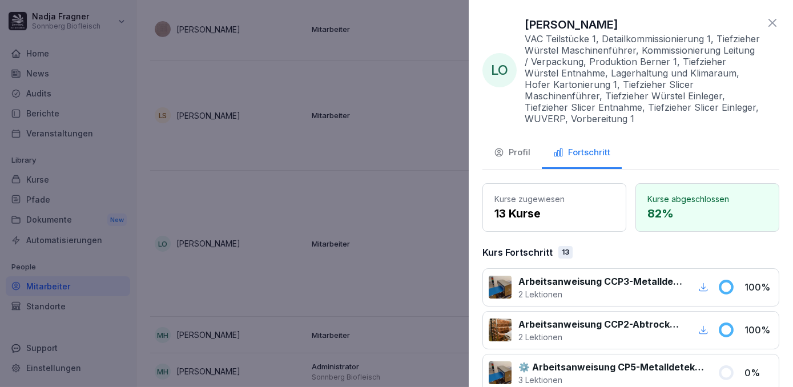
click at [235, 150] on div at bounding box center [396, 193] width 793 height 387
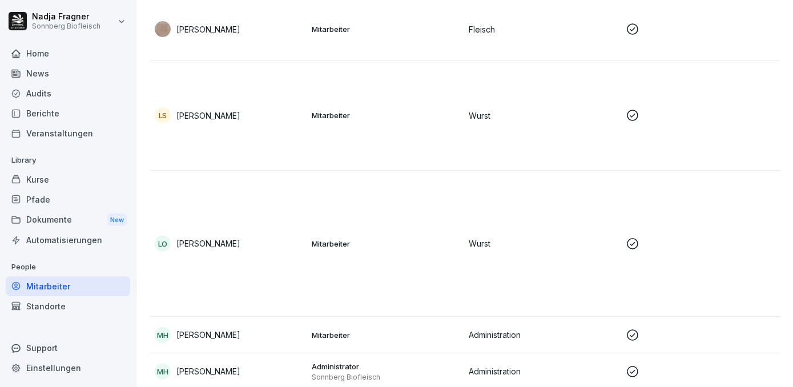
click at [50, 49] on div "Home" at bounding box center [68, 53] width 124 height 20
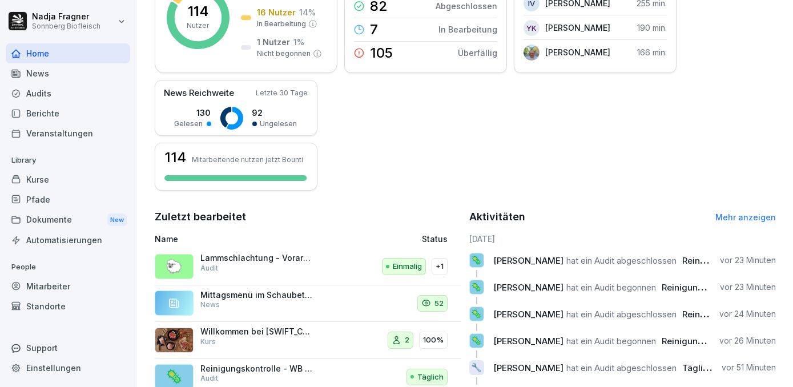
scroll to position [311, 0]
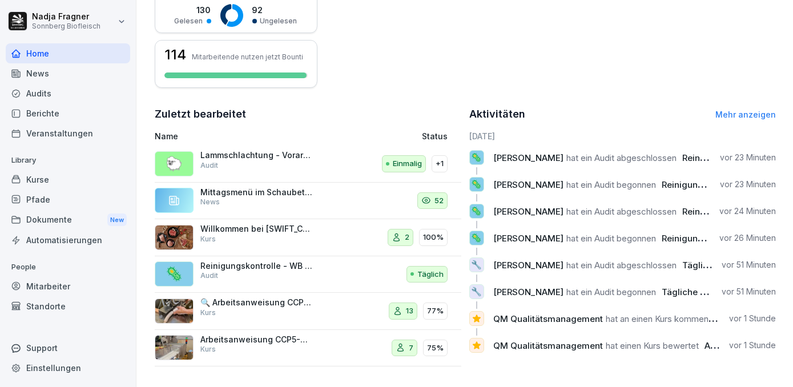
click at [745, 113] on link "Mehr anzeigen" at bounding box center [745, 115] width 61 height 10
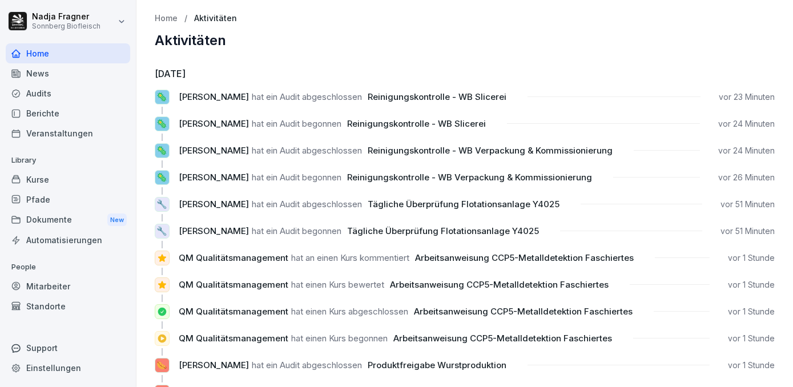
click at [55, 179] on div "Kurse" at bounding box center [68, 180] width 124 height 20
